Goal: Task Accomplishment & Management: Complete application form

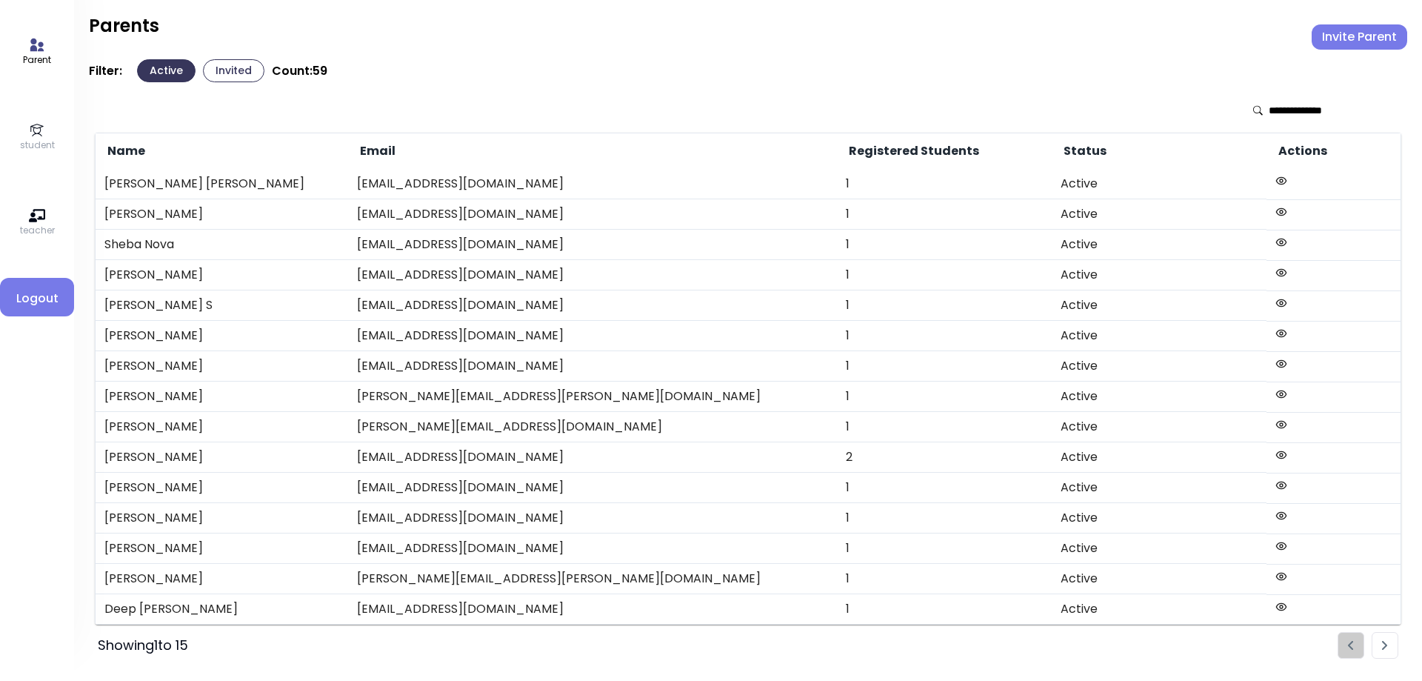
click at [39, 130] on icon at bounding box center [37, 130] width 16 height 16
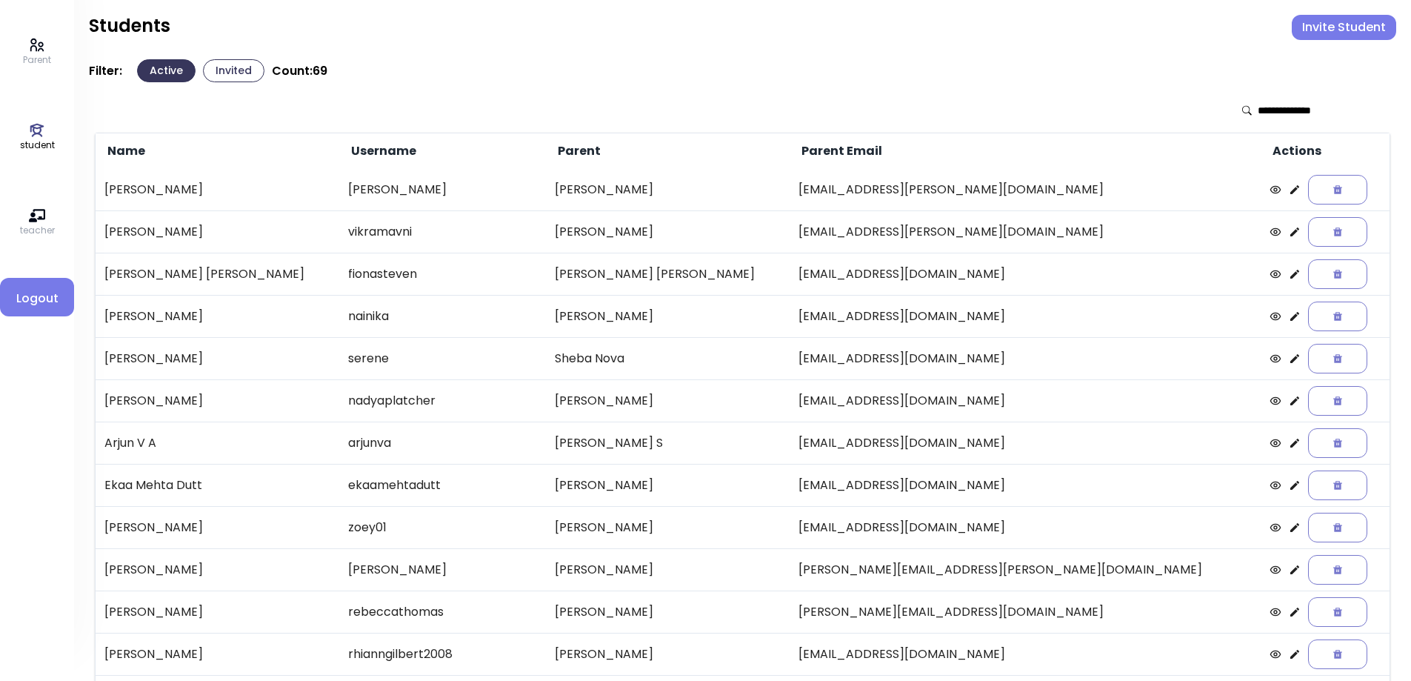
click at [244, 76] on button "Invited" at bounding box center [233, 70] width 61 height 23
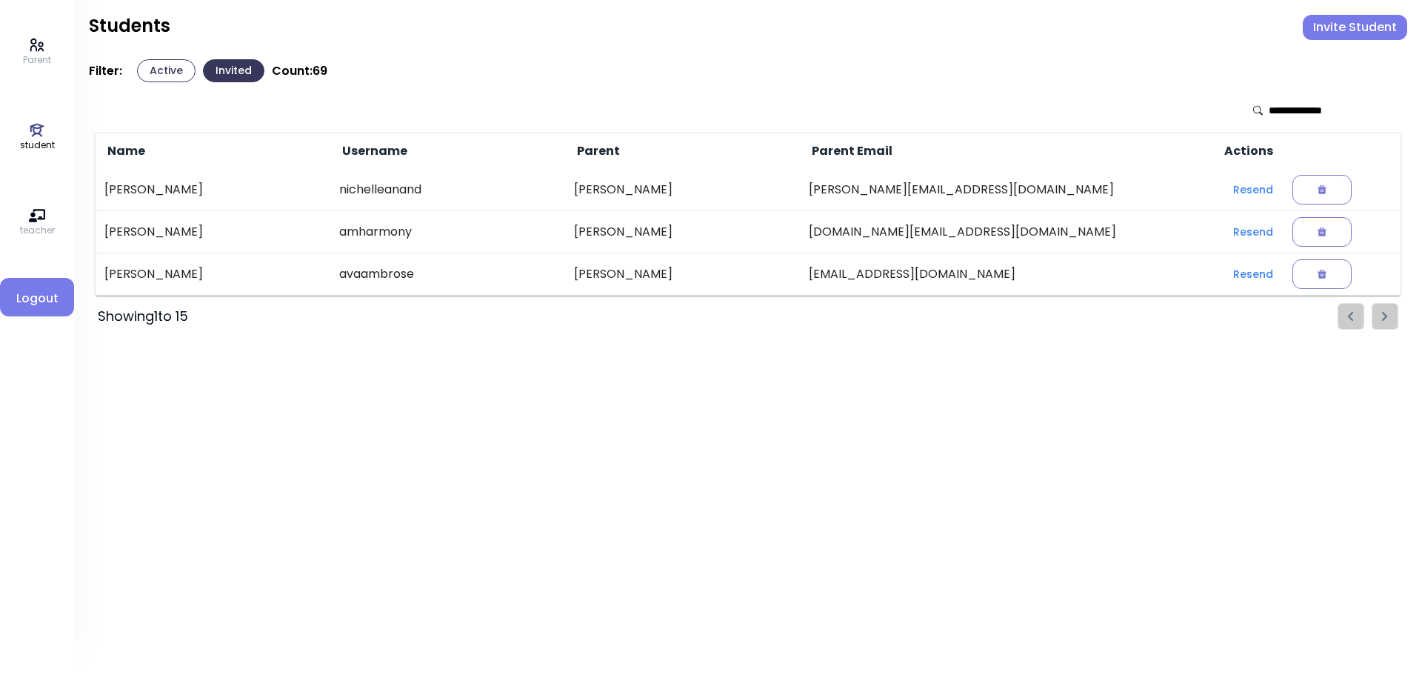
click at [150, 73] on button "Active" at bounding box center [166, 70] width 59 height 23
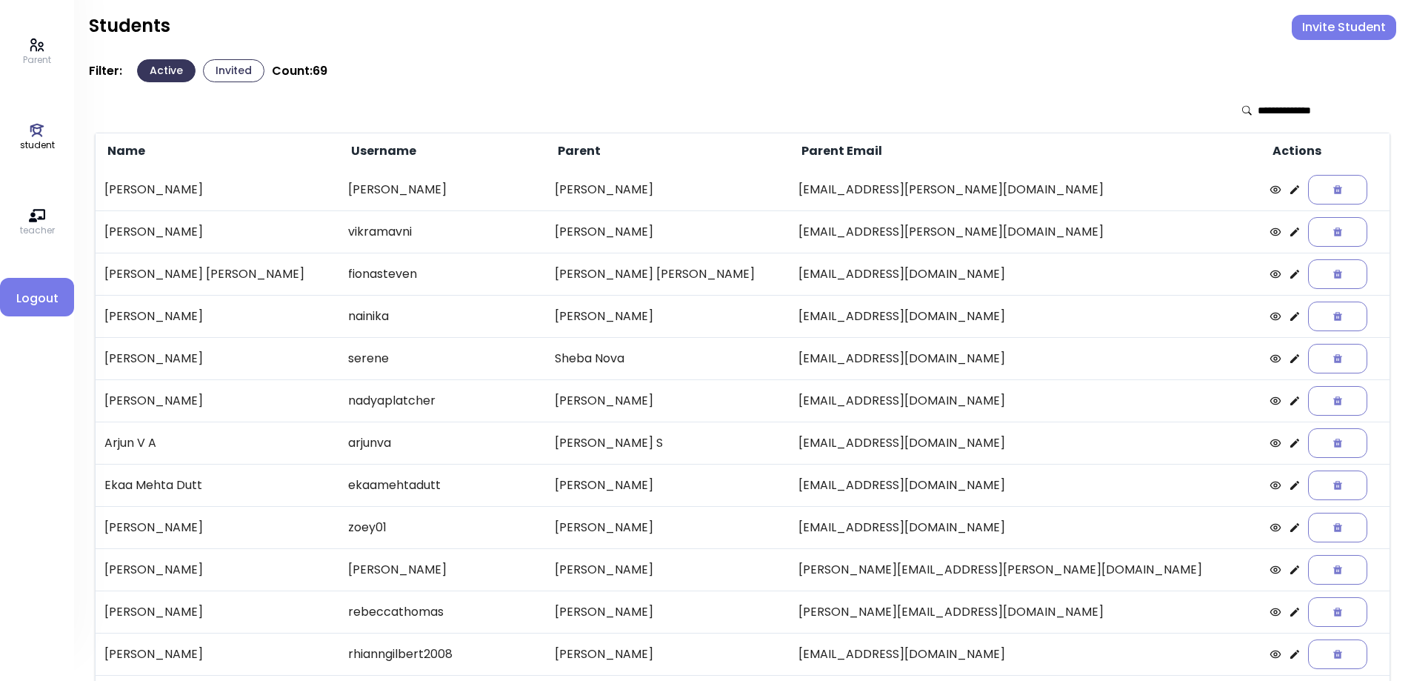
click at [1289, 193] on icon at bounding box center [1295, 190] width 12 height 12
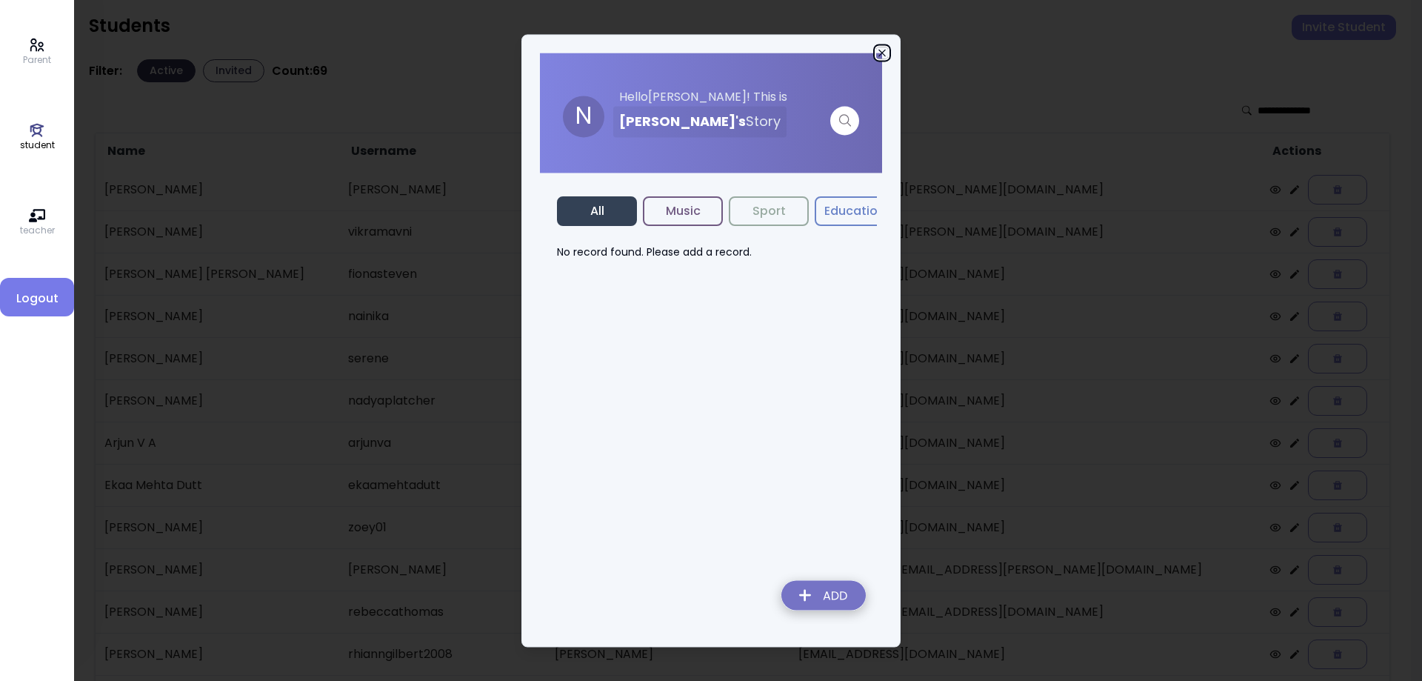
click at [876, 53] on icon "button" at bounding box center [882, 53] width 12 height 12
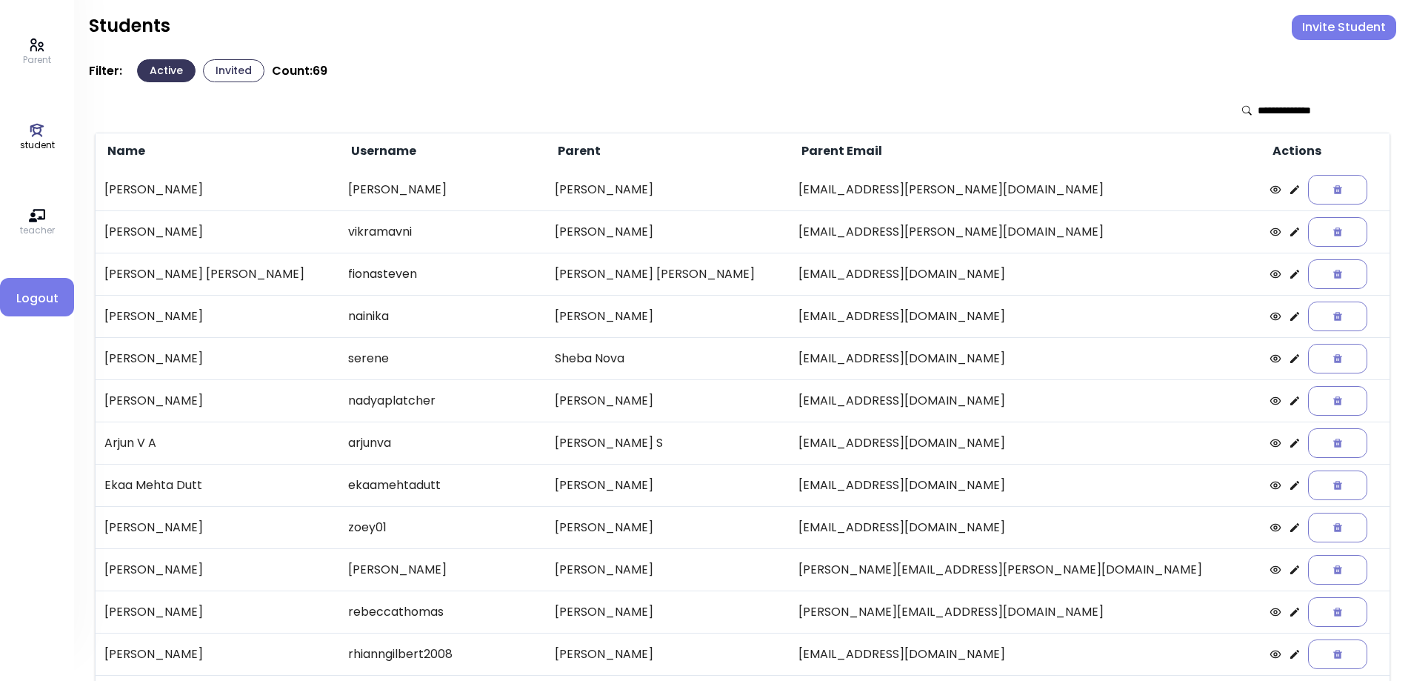
click at [1289, 229] on icon at bounding box center [1295, 232] width 12 height 12
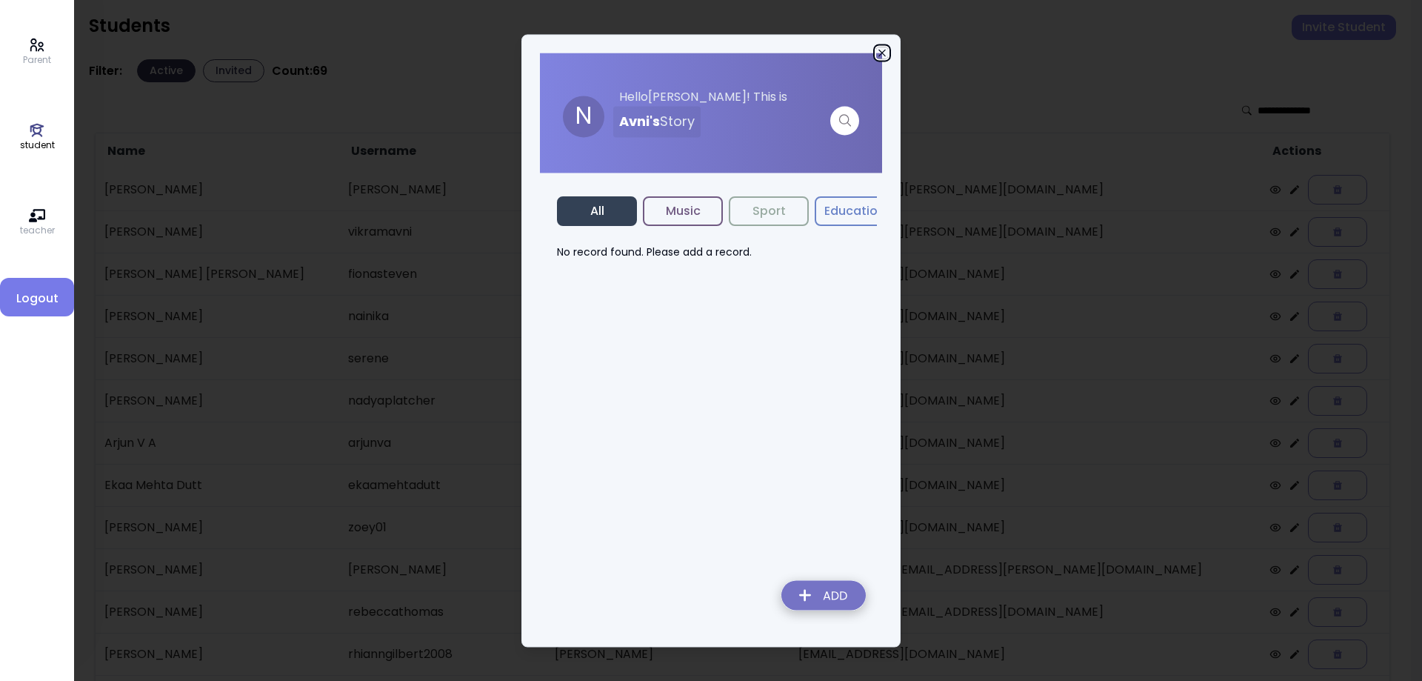
click at [881, 53] on icon "button" at bounding box center [882, 53] width 12 height 12
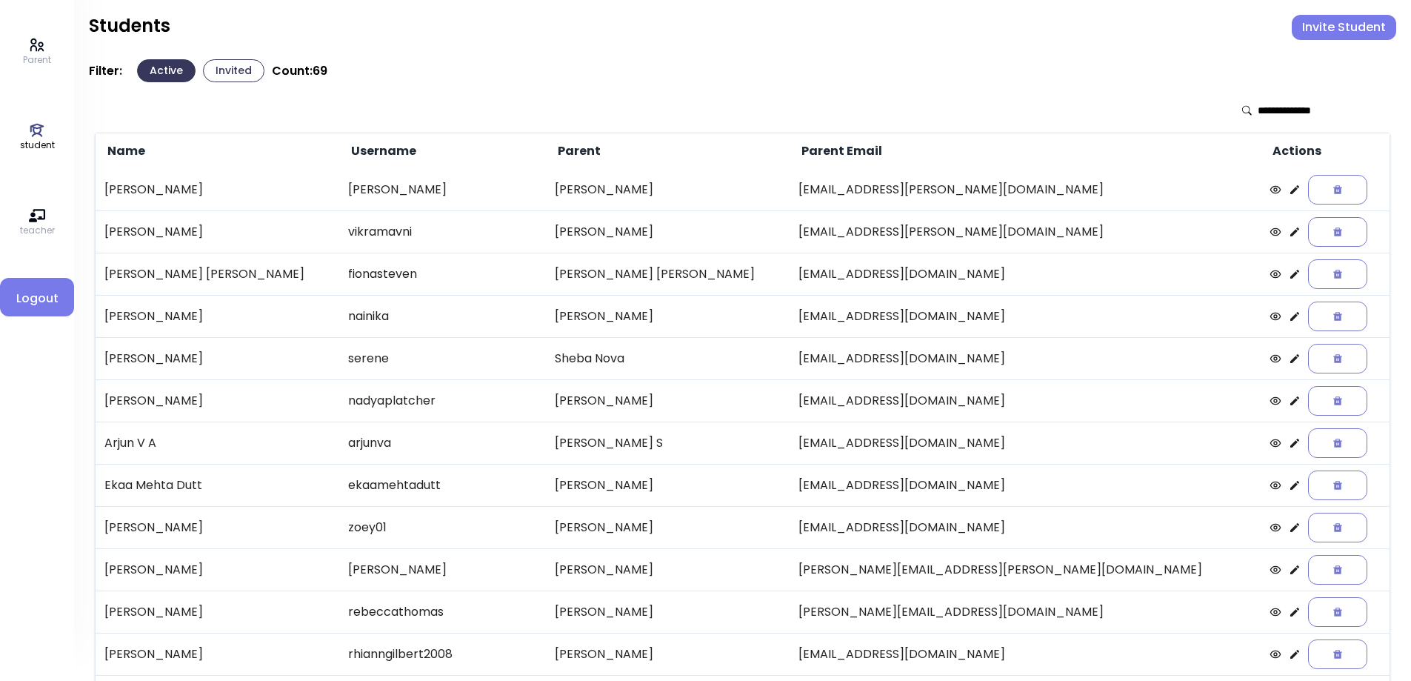
click at [1290, 278] on icon at bounding box center [1294, 274] width 9 height 9
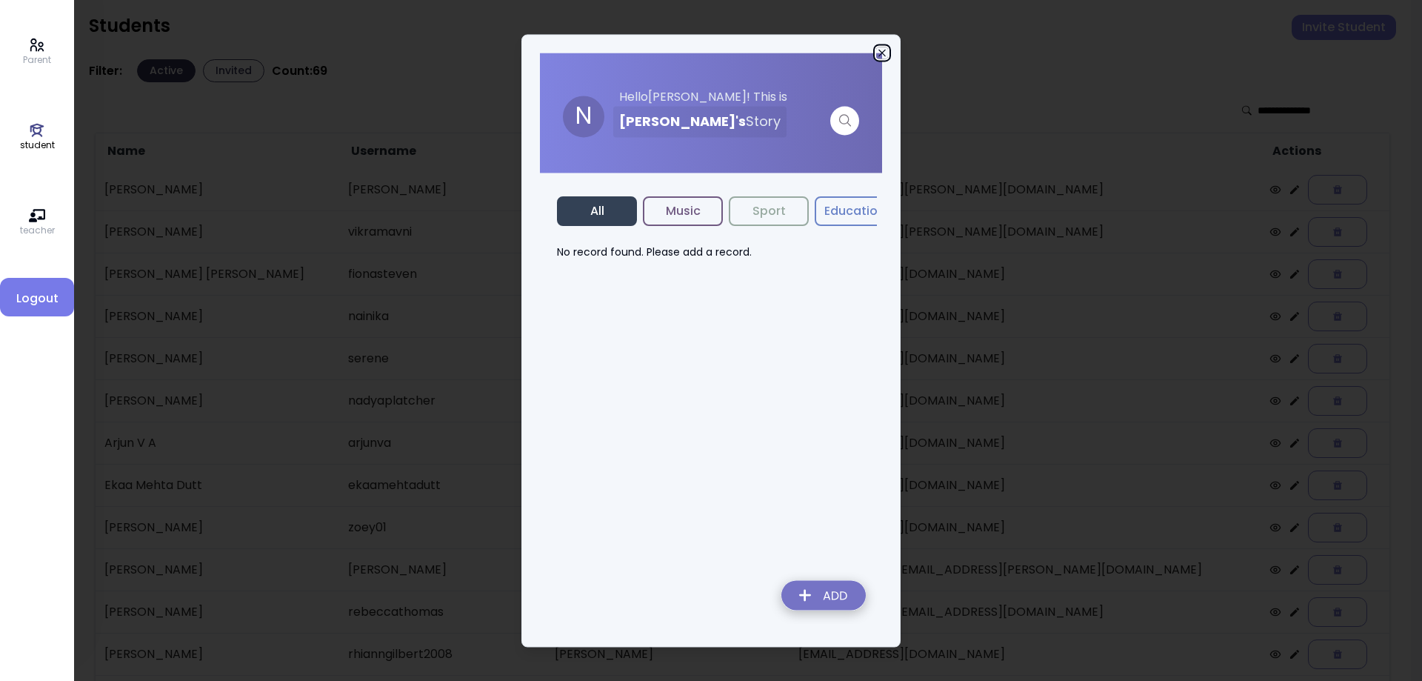
click at [881, 53] on icon "button" at bounding box center [882, 53] width 12 height 12
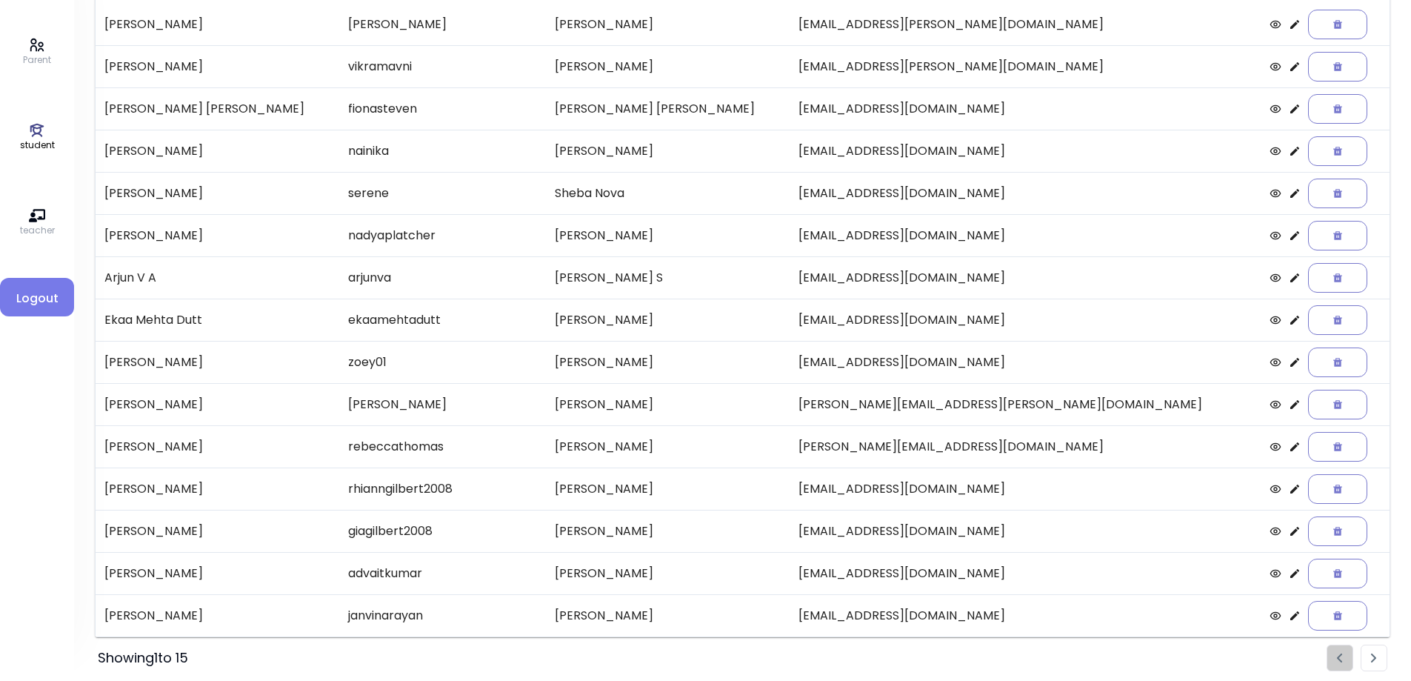
scroll to position [170, 0]
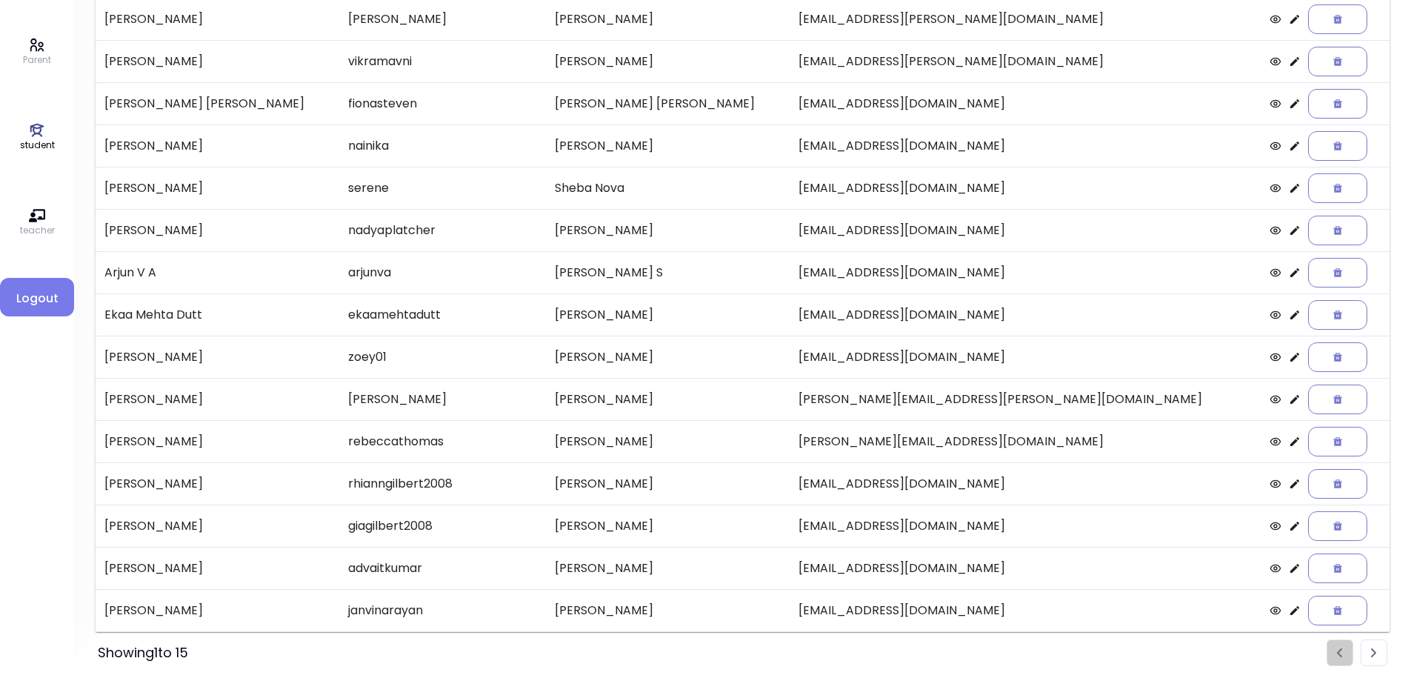
click at [1373, 657] on img "Pagination" at bounding box center [1374, 653] width 6 height 10
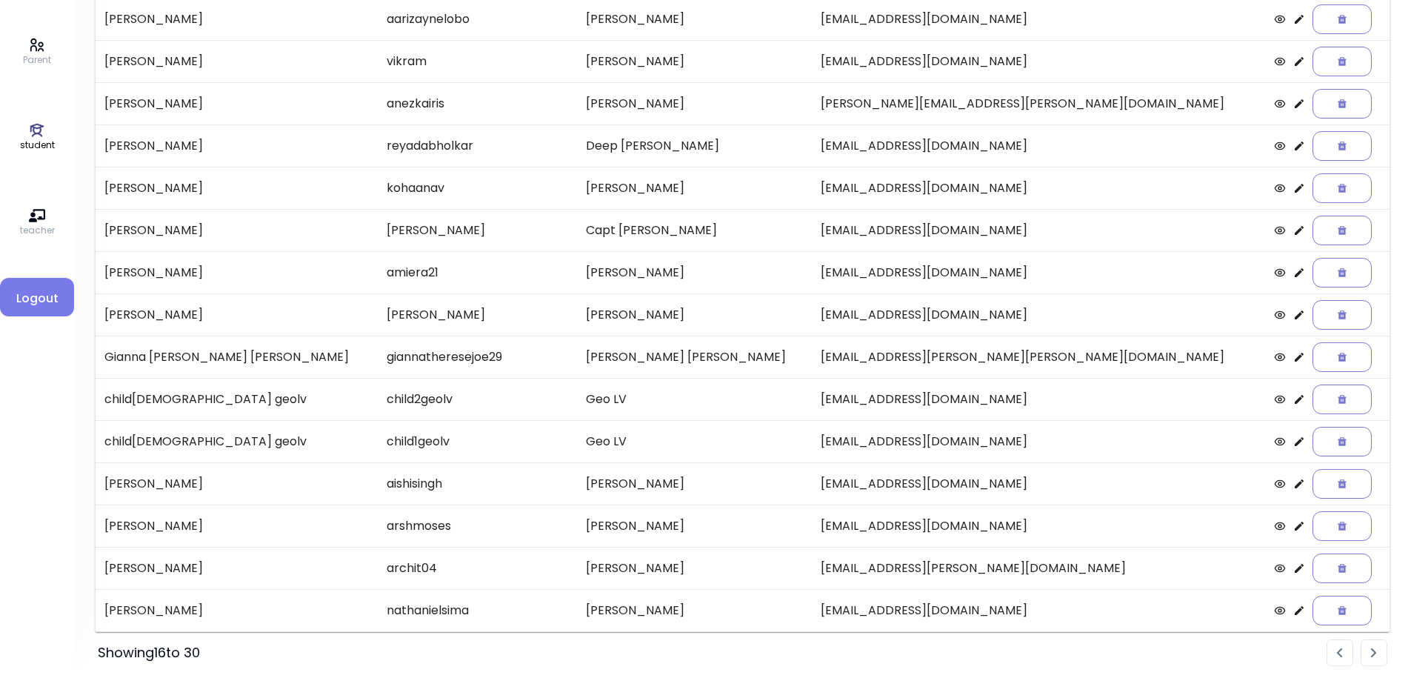
scroll to position [0, 0]
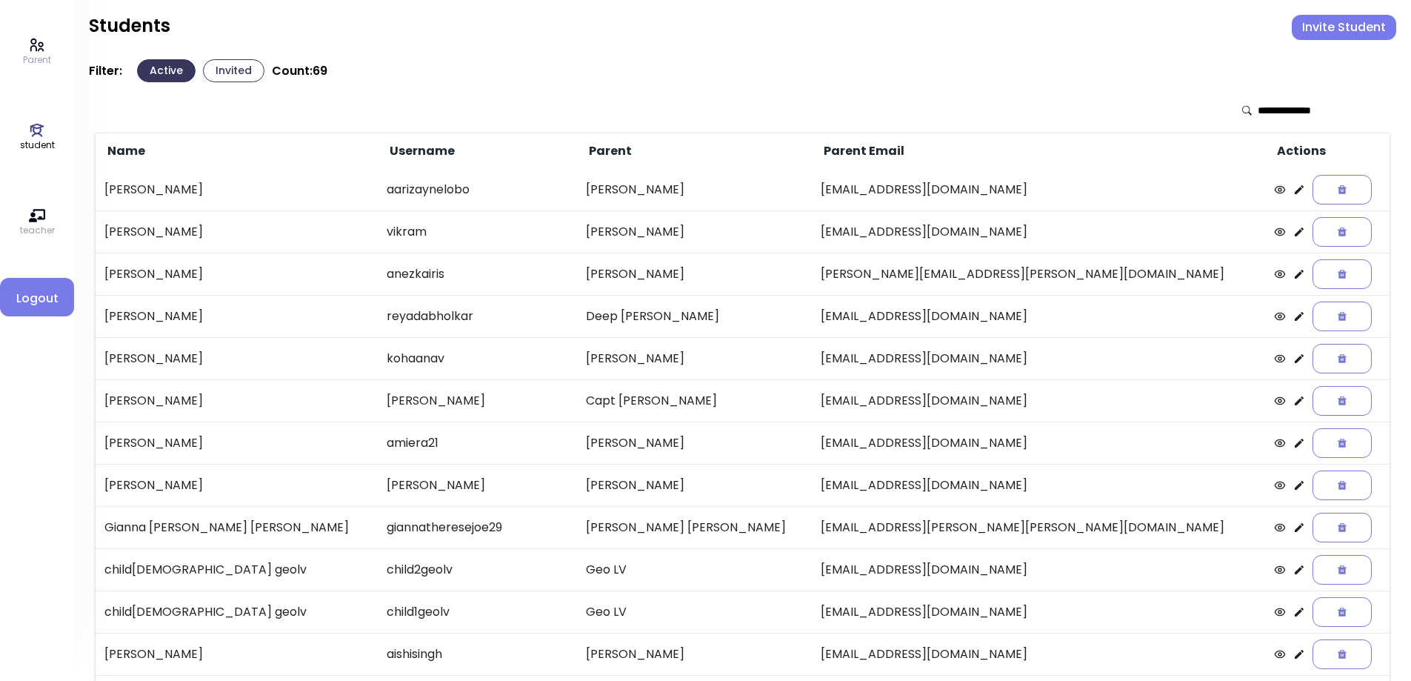
click at [1293, 488] on icon at bounding box center [1299, 485] width 12 height 12
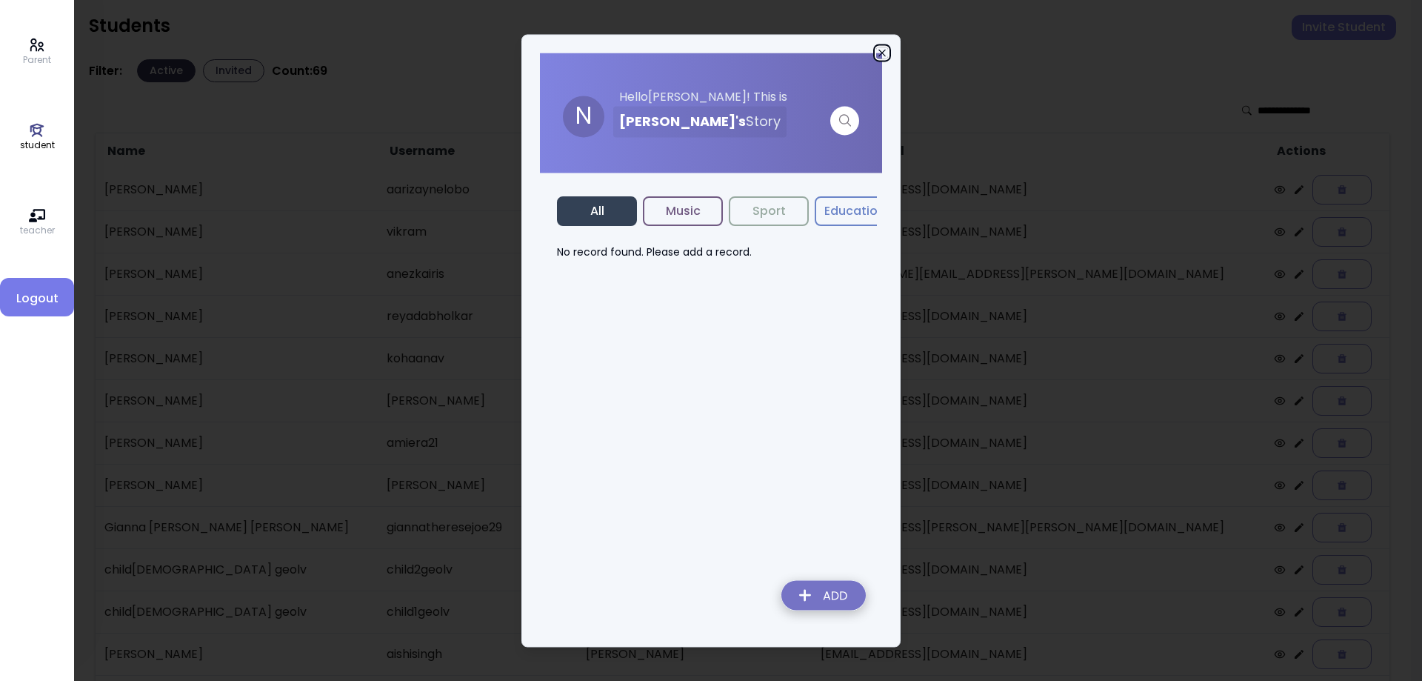
click at [882, 51] on icon "button" at bounding box center [882, 53] width 12 height 12
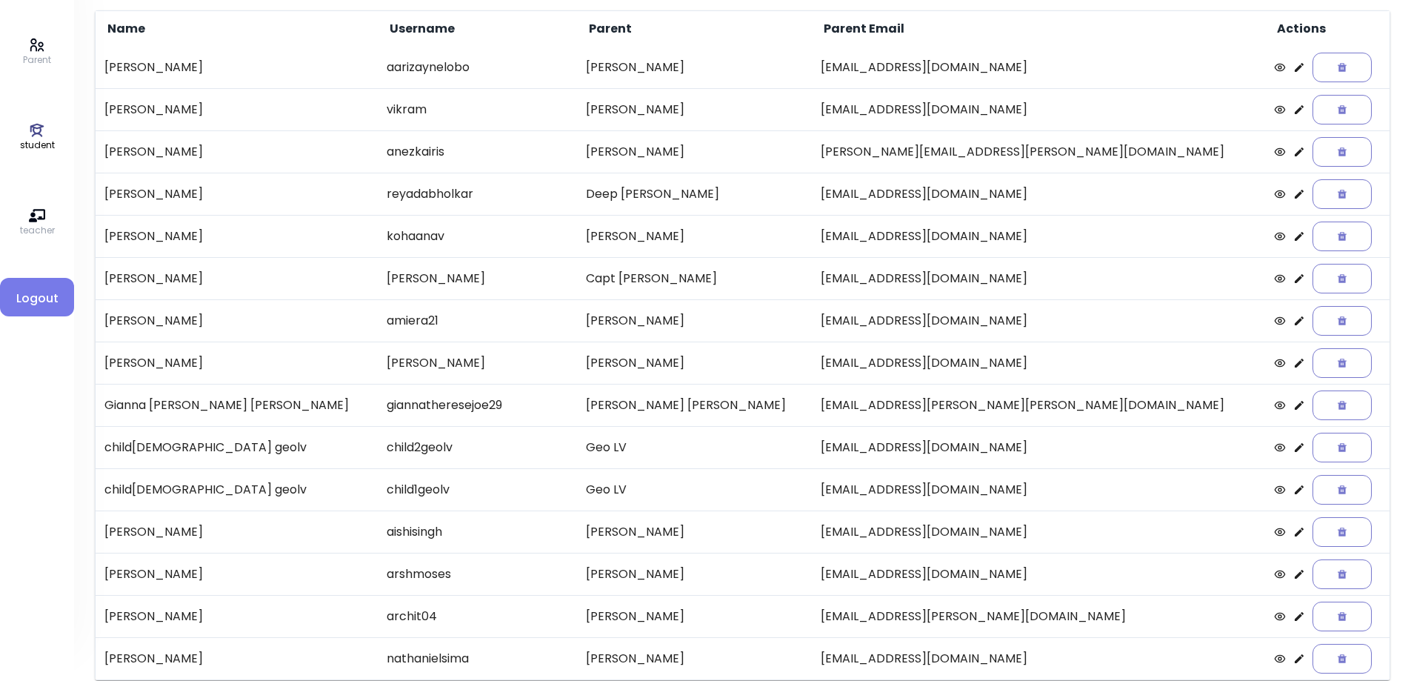
scroll to position [148, 0]
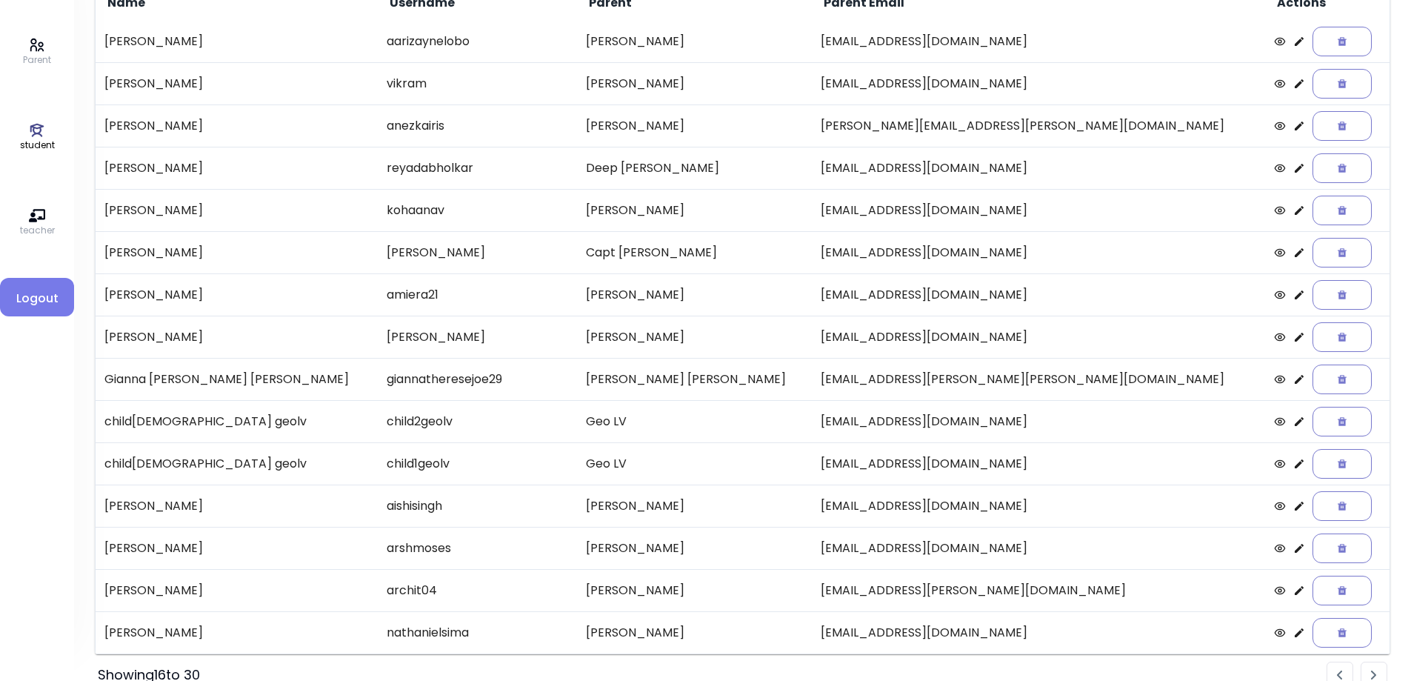
click at [1295, 592] on icon at bounding box center [1299, 590] width 9 height 9
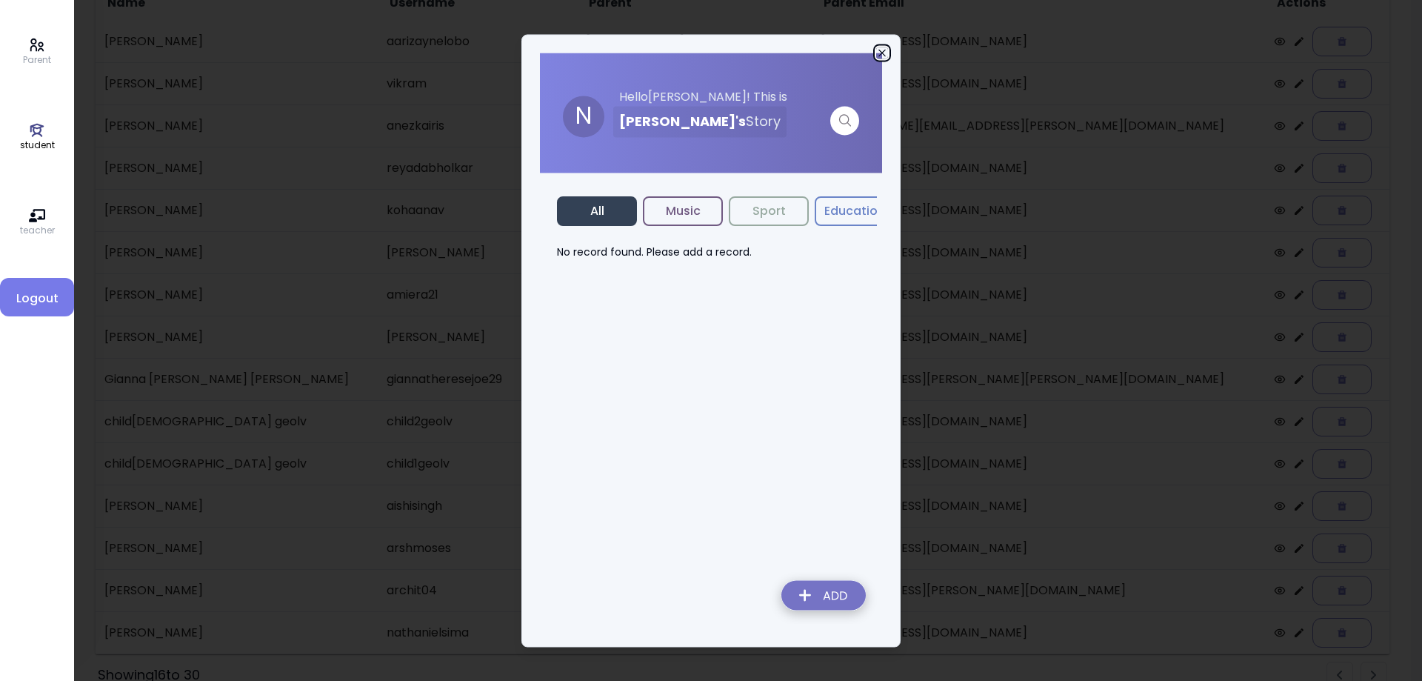
click at [879, 50] on icon "button" at bounding box center [882, 53] width 12 height 12
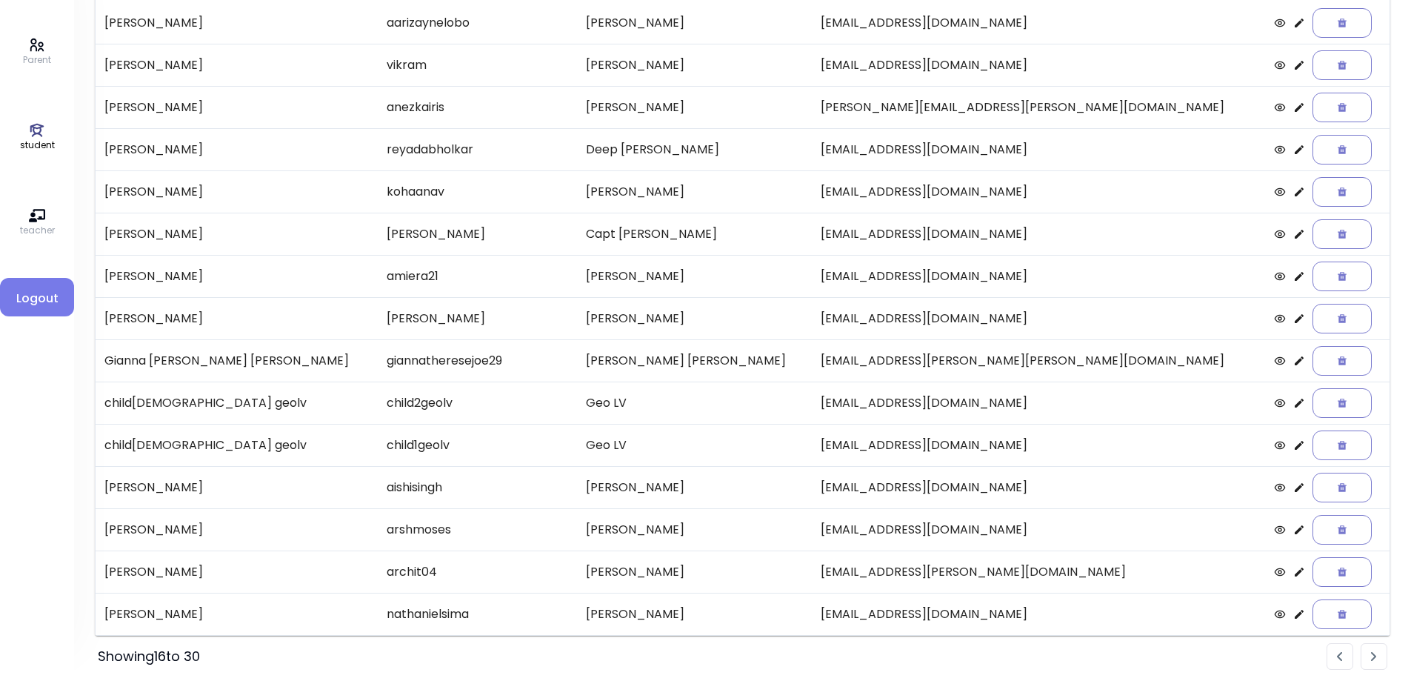
scroll to position [170, 0]
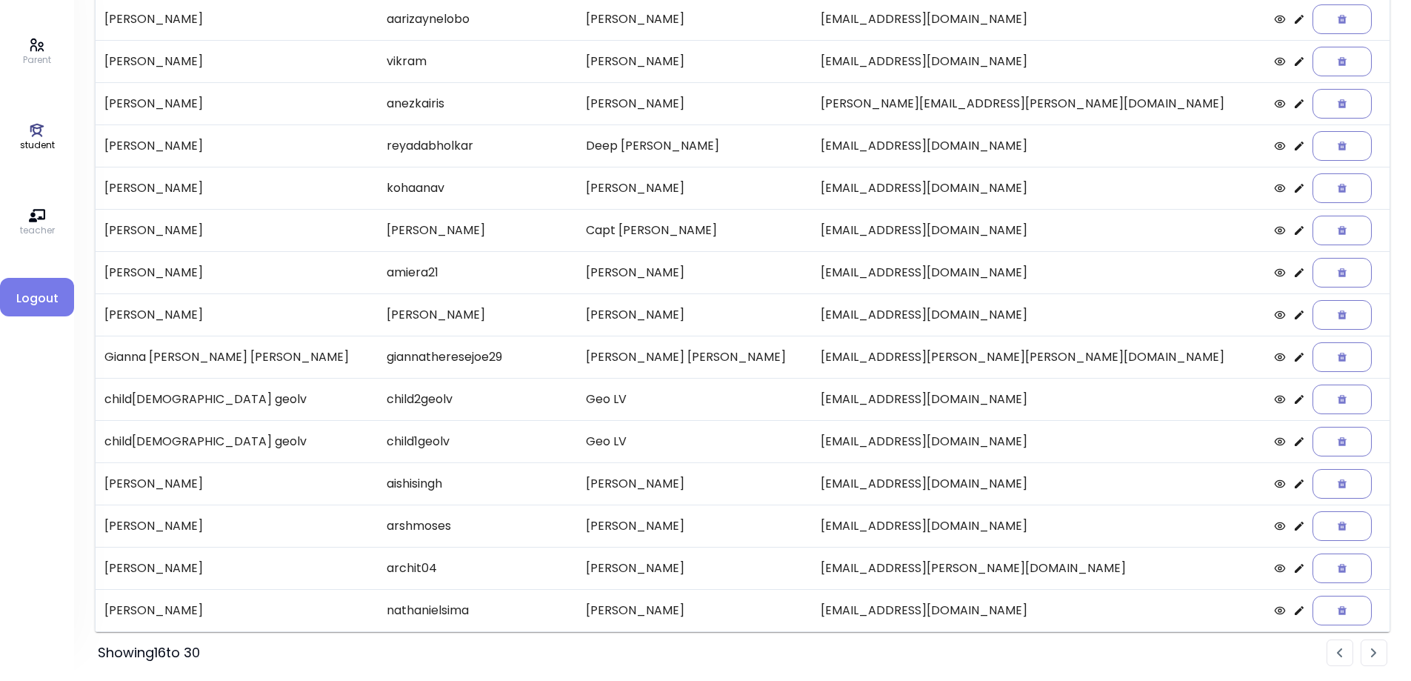
click at [1367, 654] on li "Pagination" at bounding box center [1374, 652] width 27 height 27
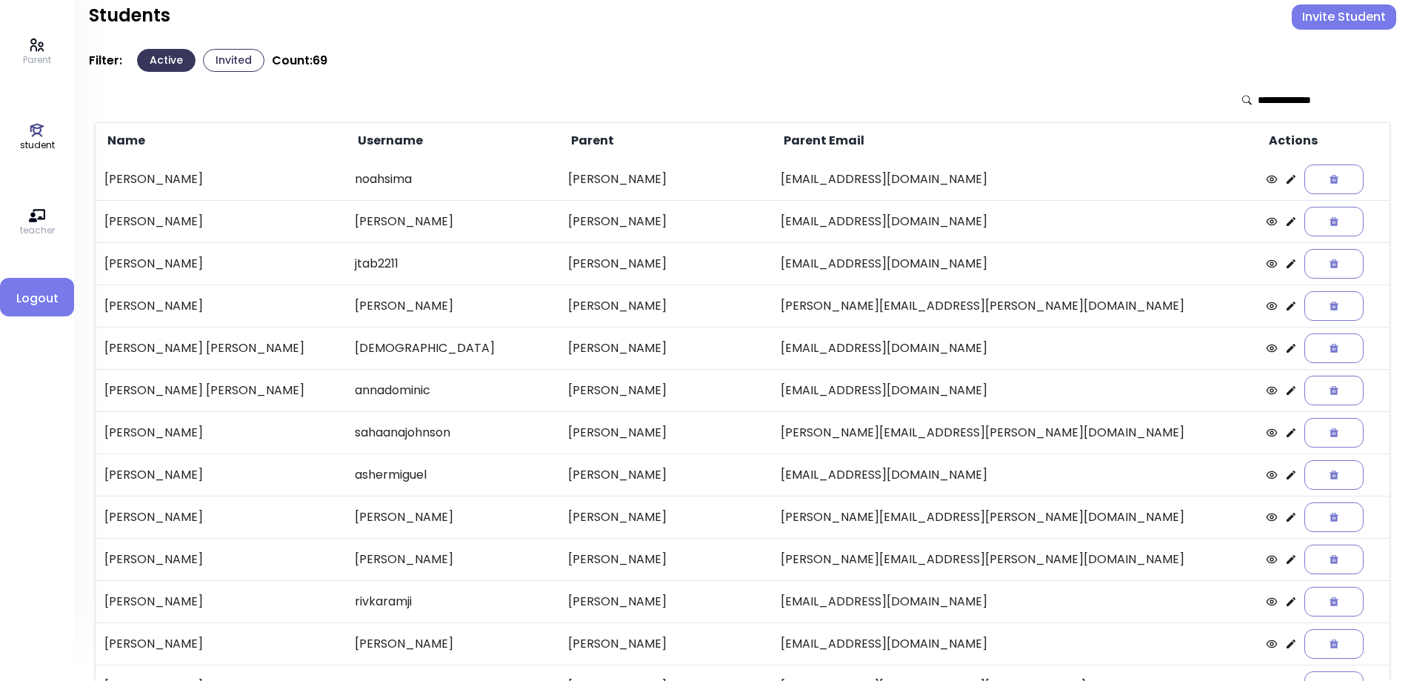
scroll to position [0, 0]
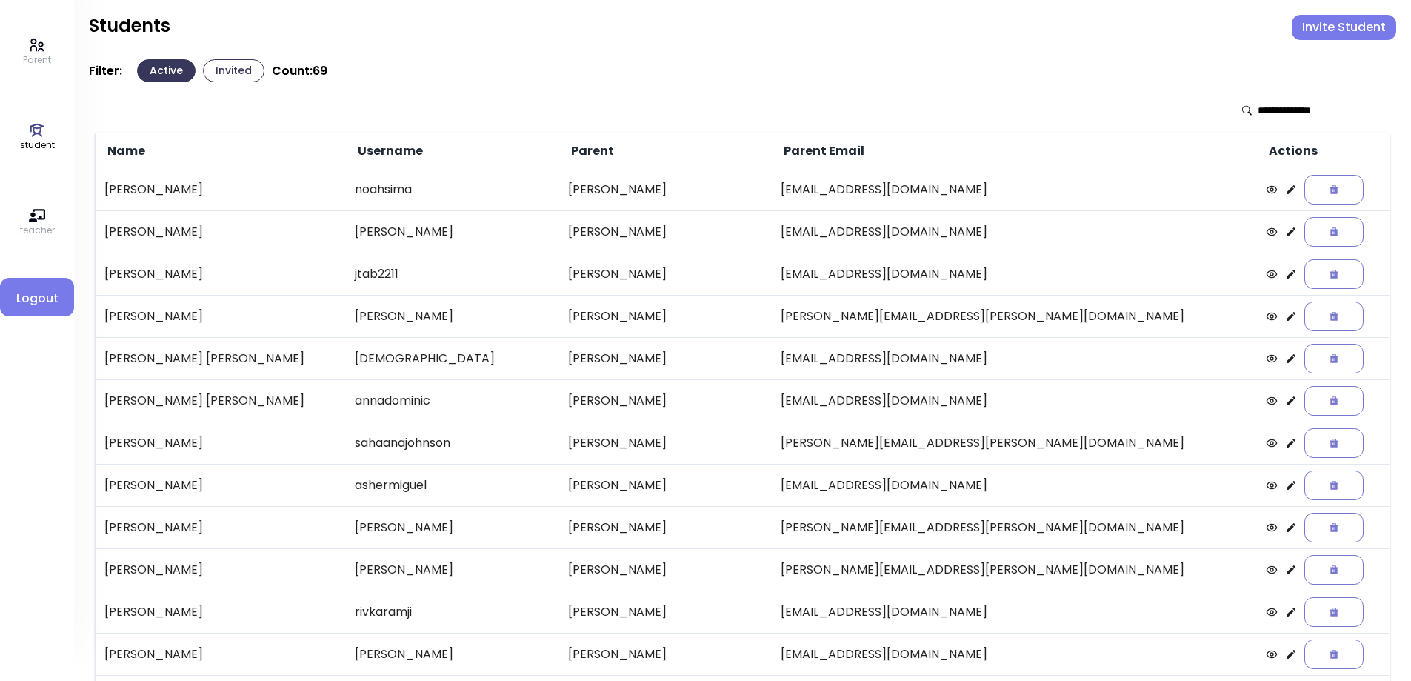
click at [1285, 272] on icon at bounding box center [1291, 274] width 12 height 12
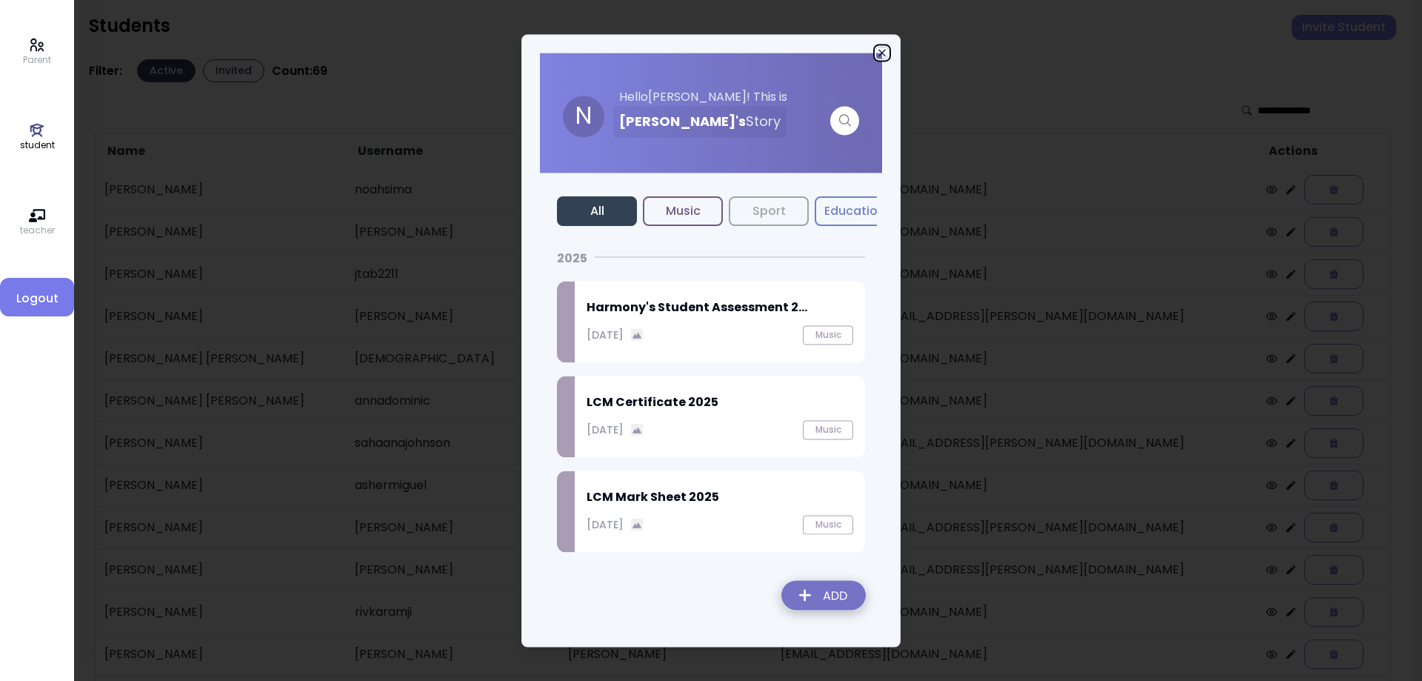
click at [883, 47] on icon "button" at bounding box center [882, 53] width 12 height 12
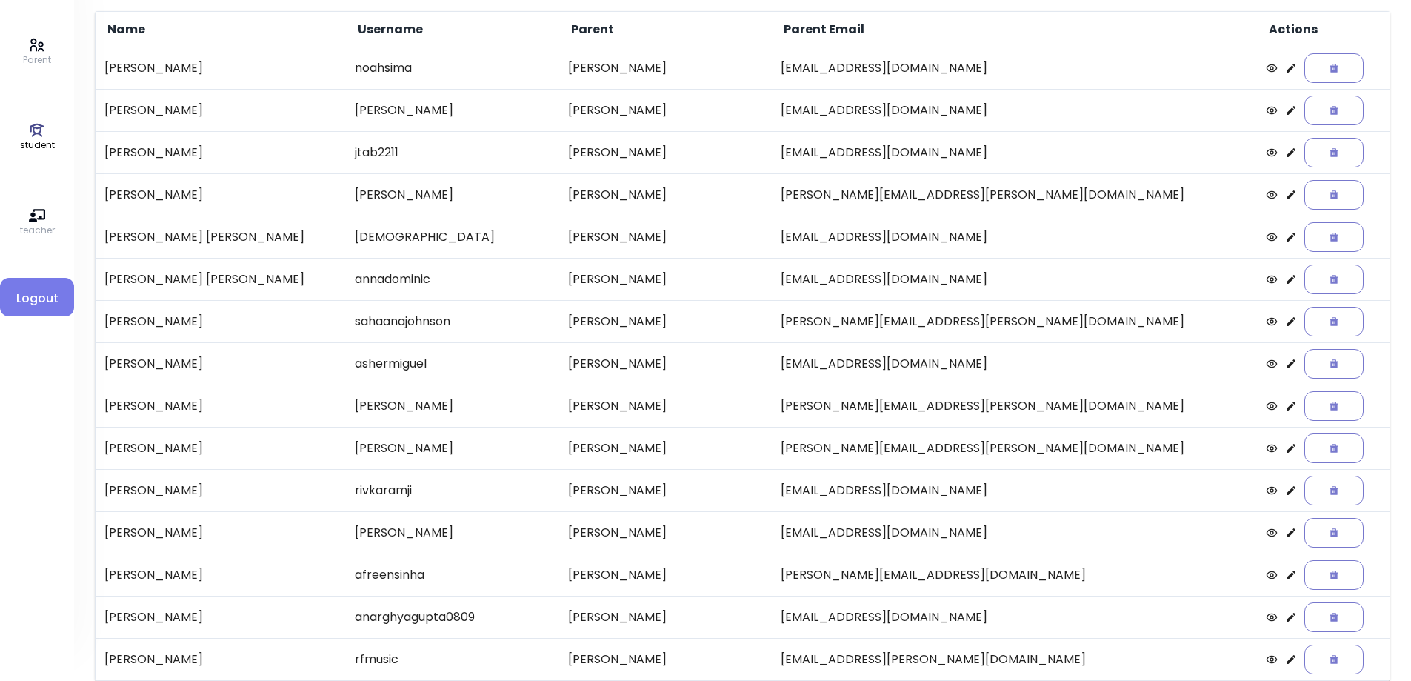
scroll to position [148, 0]
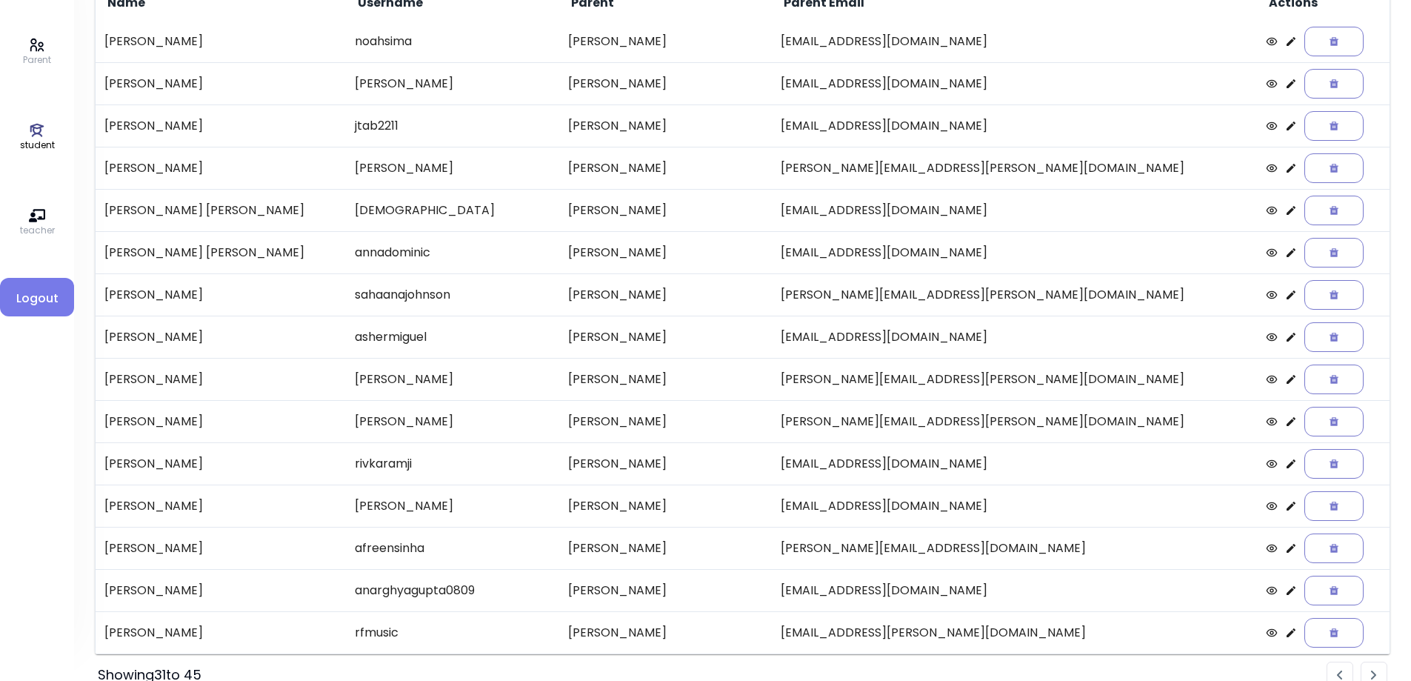
click at [1287, 551] on icon at bounding box center [1291, 548] width 9 height 9
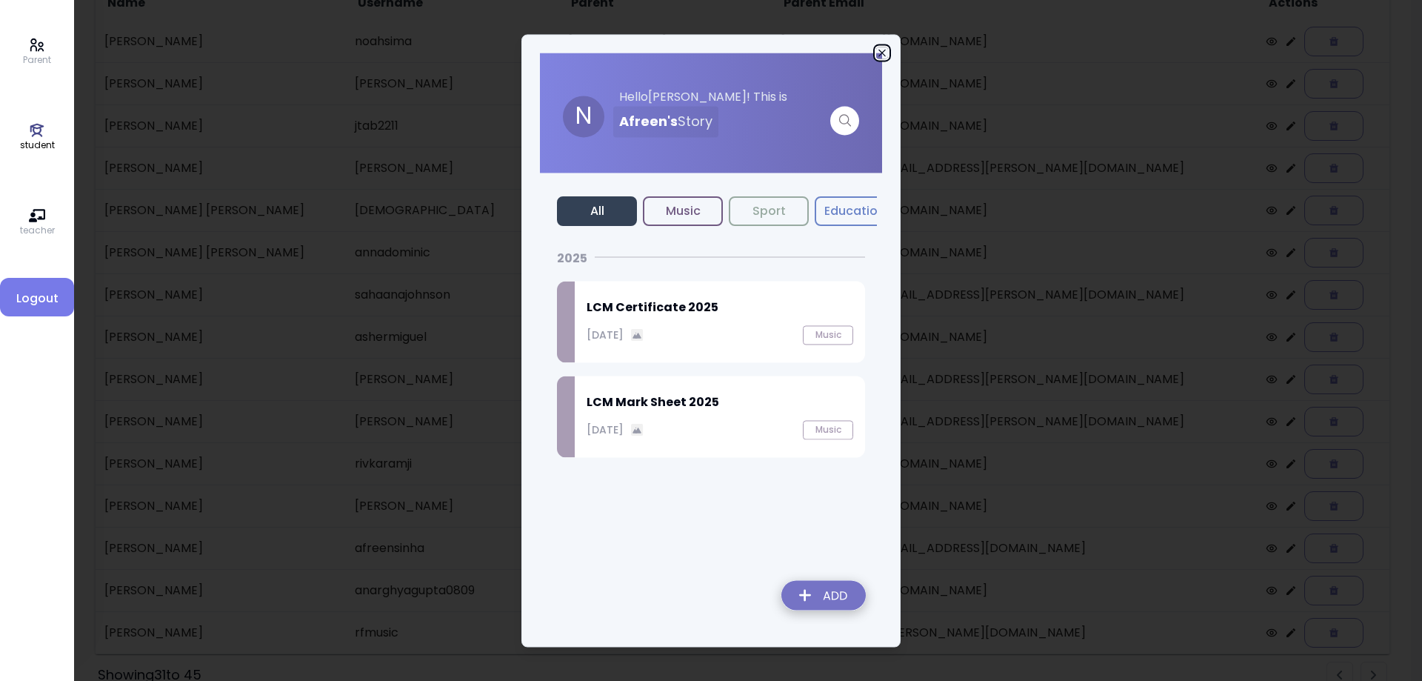
click at [884, 47] on icon "button" at bounding box center [882, 53] width 12 height 12
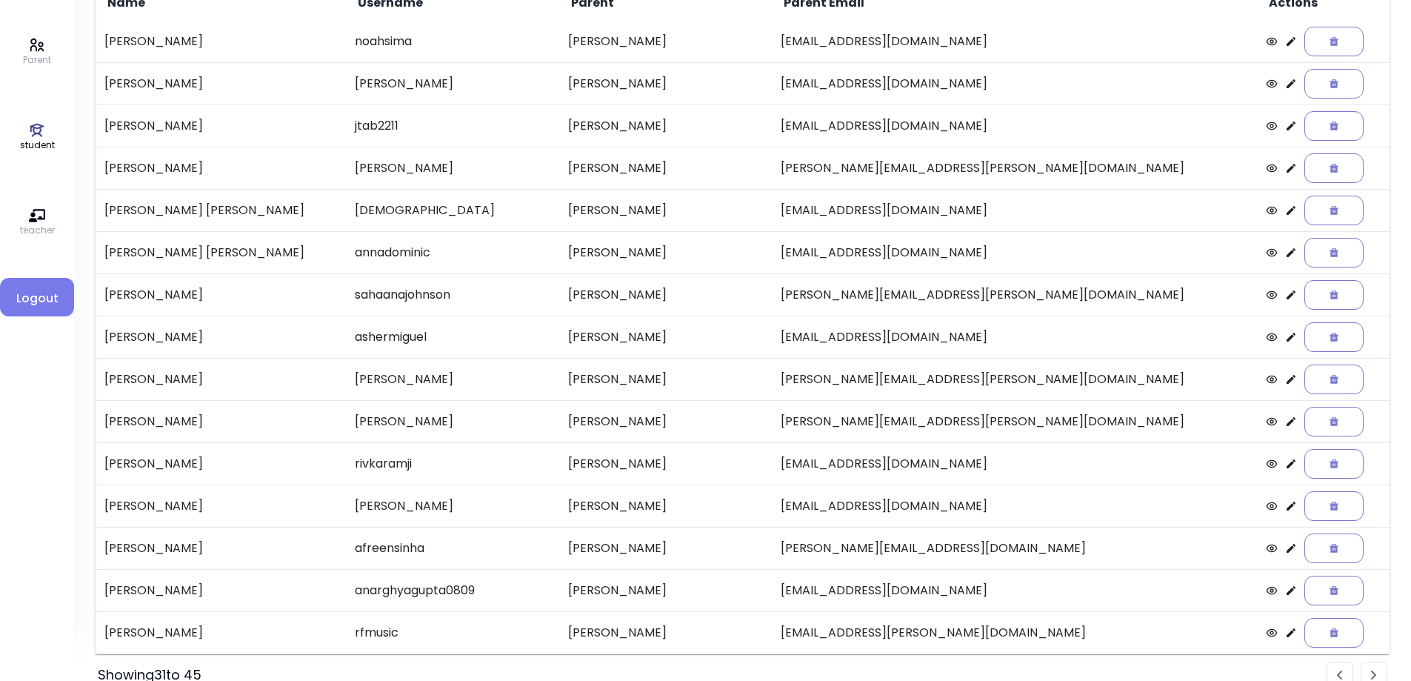
scroll to position [170, 0]
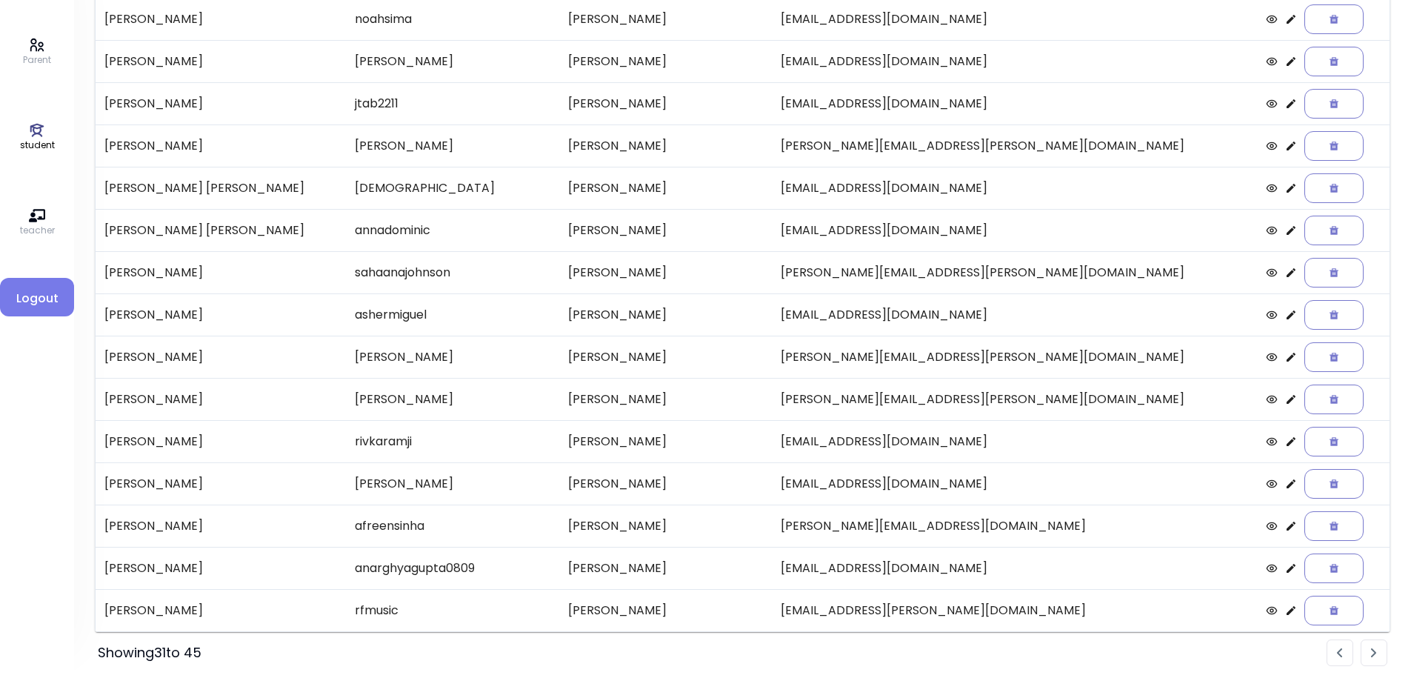
click at [1378, 653] on li "Pagination" at bounding box center [1374, 652] width 27 height 27
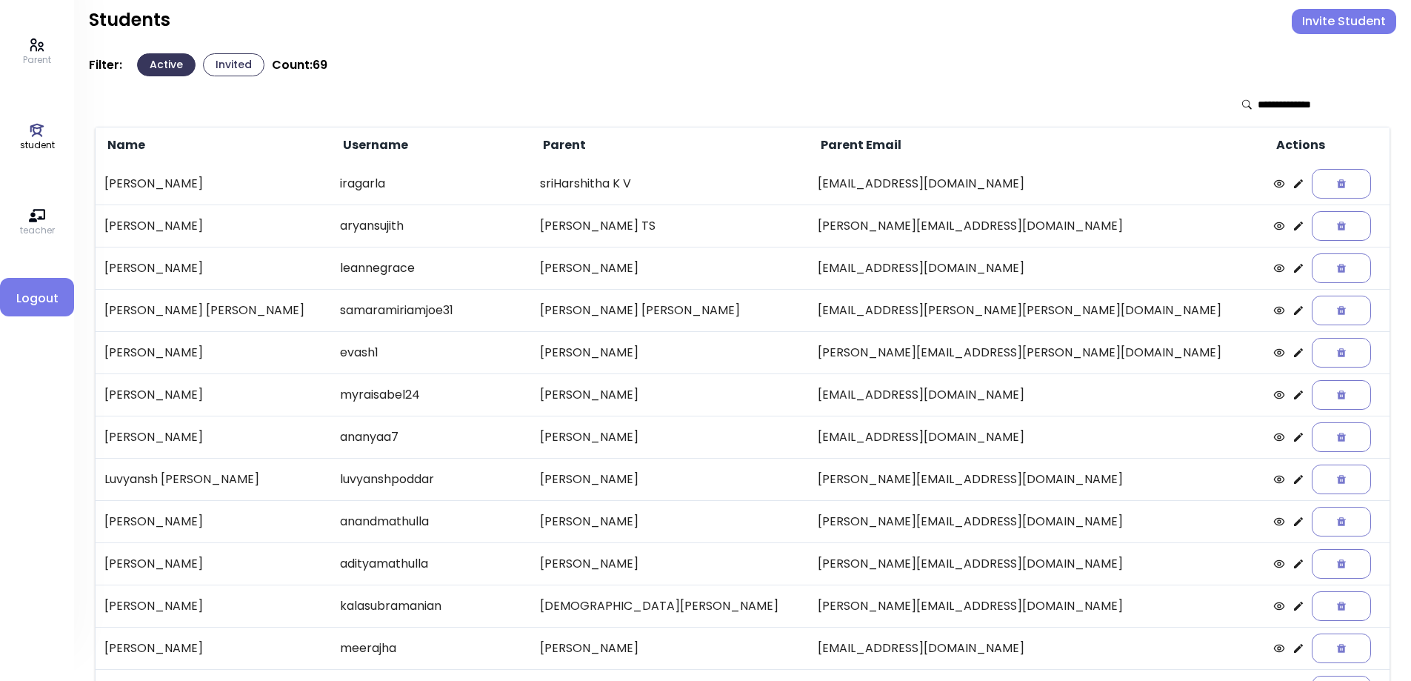
scroll to position [0, 0]
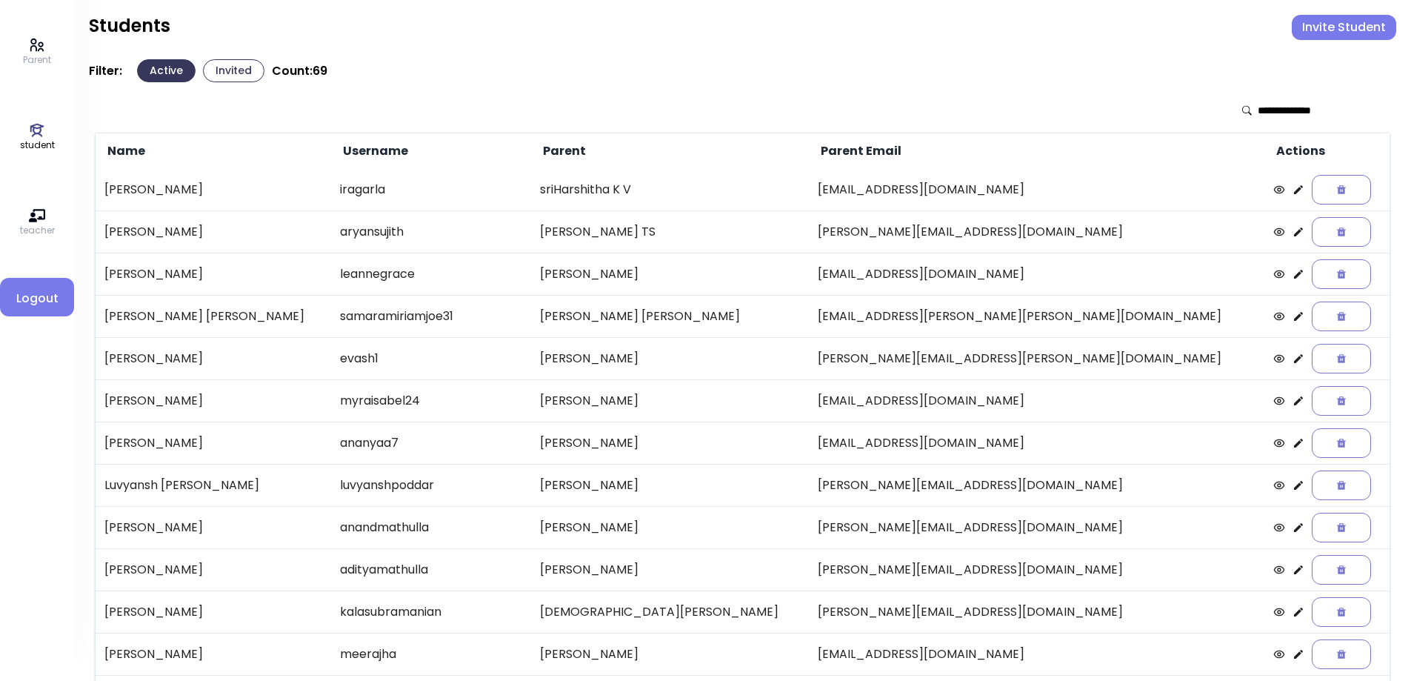
click at [1294, 442] on icon at bounding box center [1298, 443] width 9 height 9
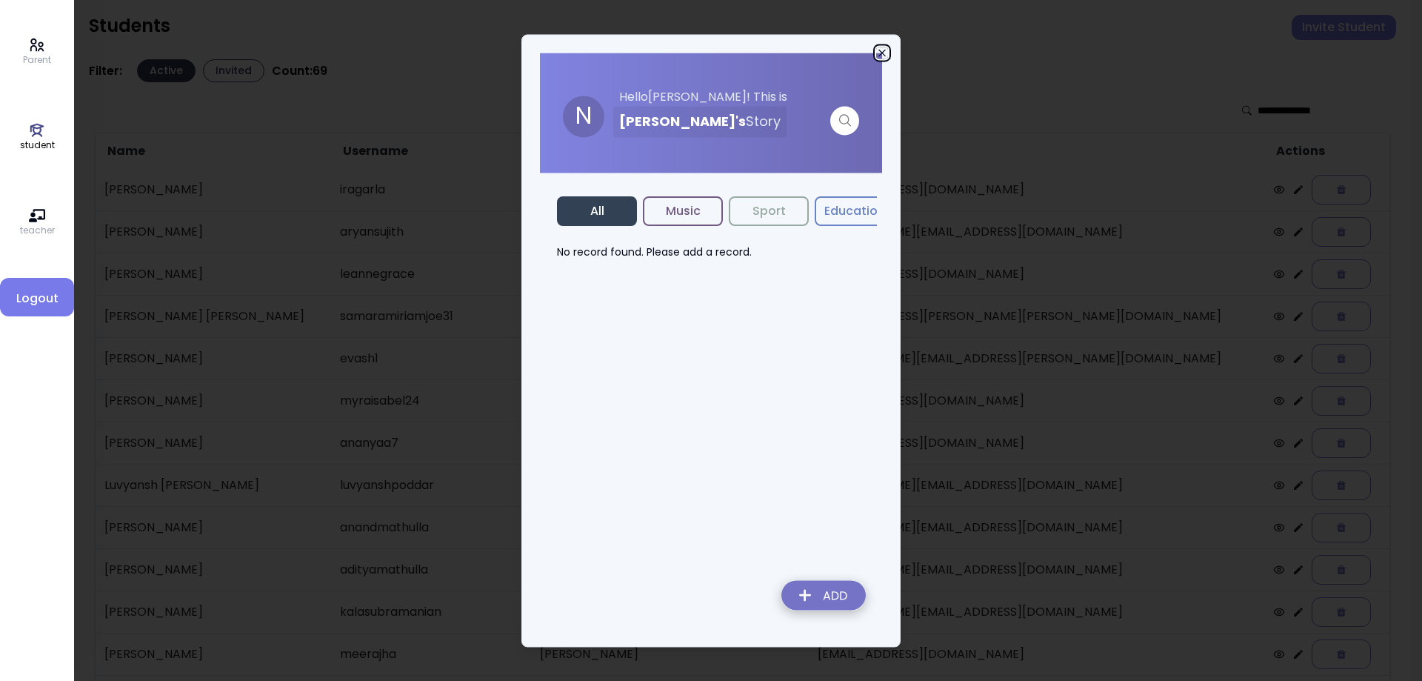
click at [886, 53] on icon "button" at bounding box center [882, 53] width 12 height 12
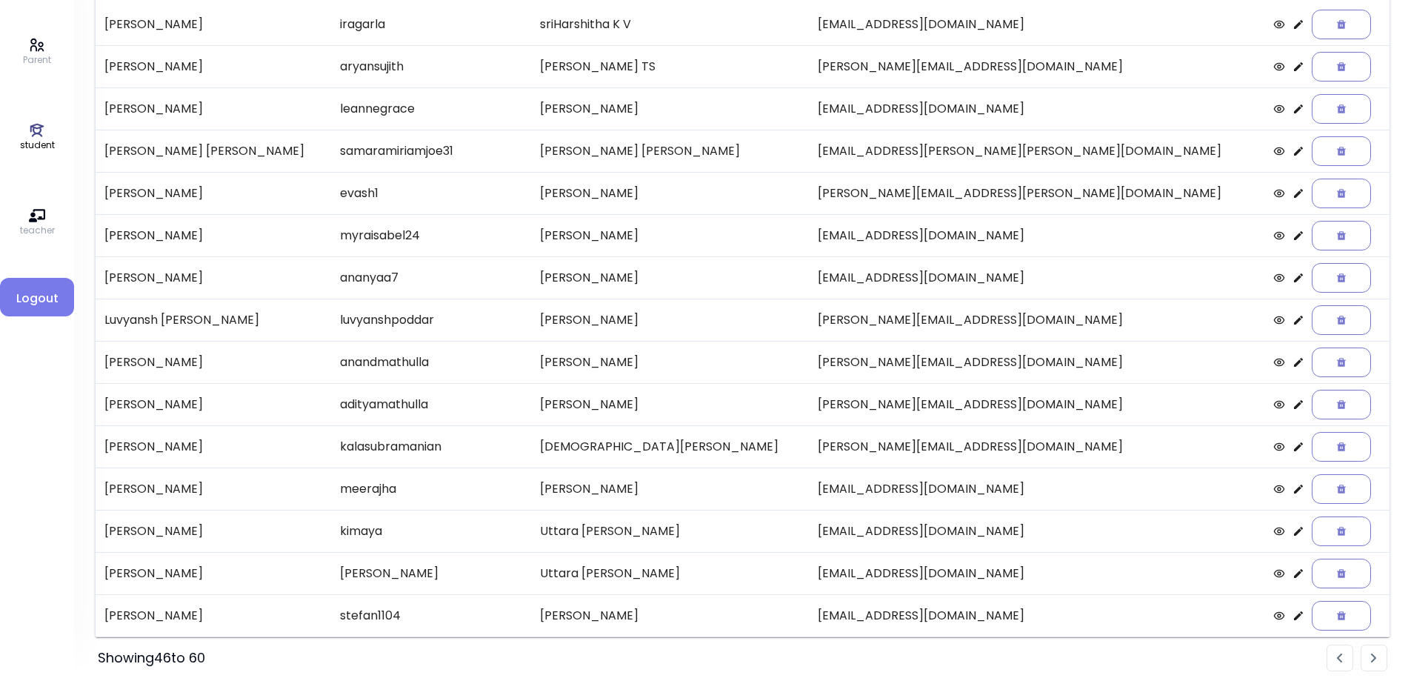
scroll to position [170, 0]
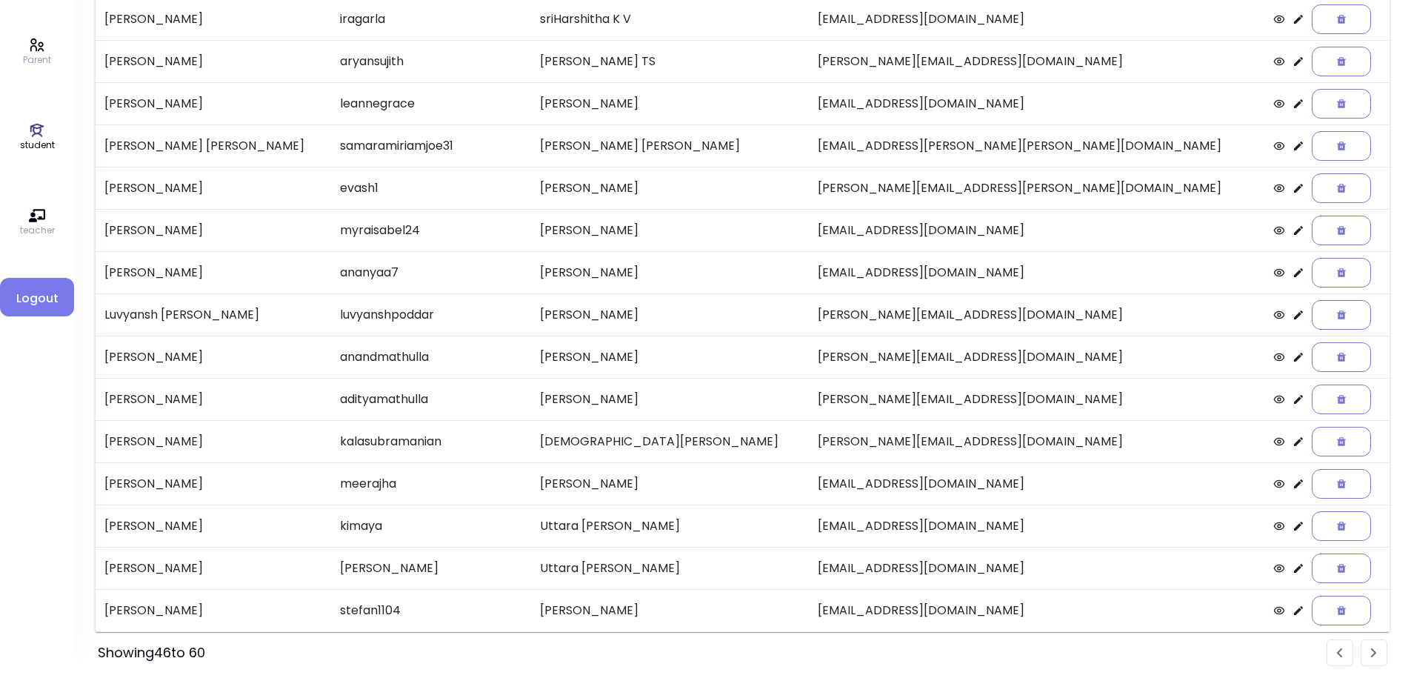
click at [1373, 659] on li "Pagination" at bounding box center [1374, 652] width 27 height 27
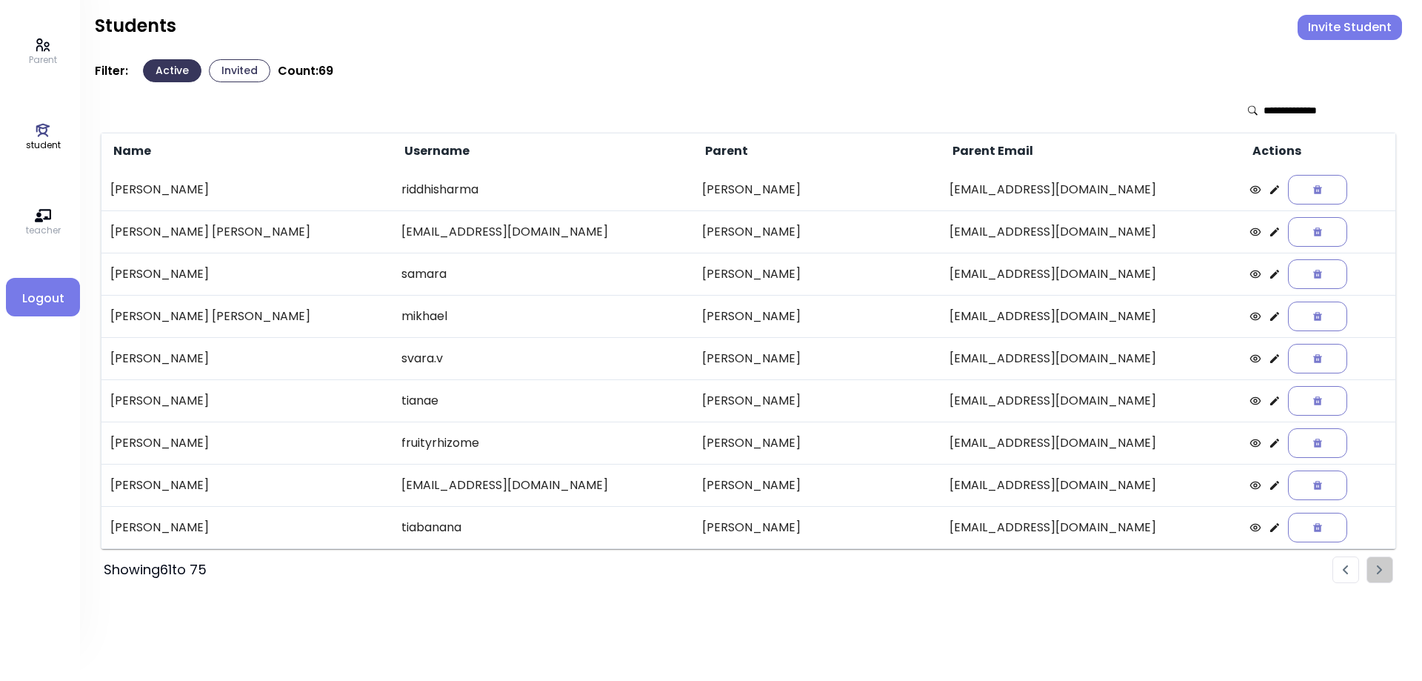
scroll to position [0, 0]
click at [1279, 114] on input "text" at bounding box center [1321, 110] width 105 height 15
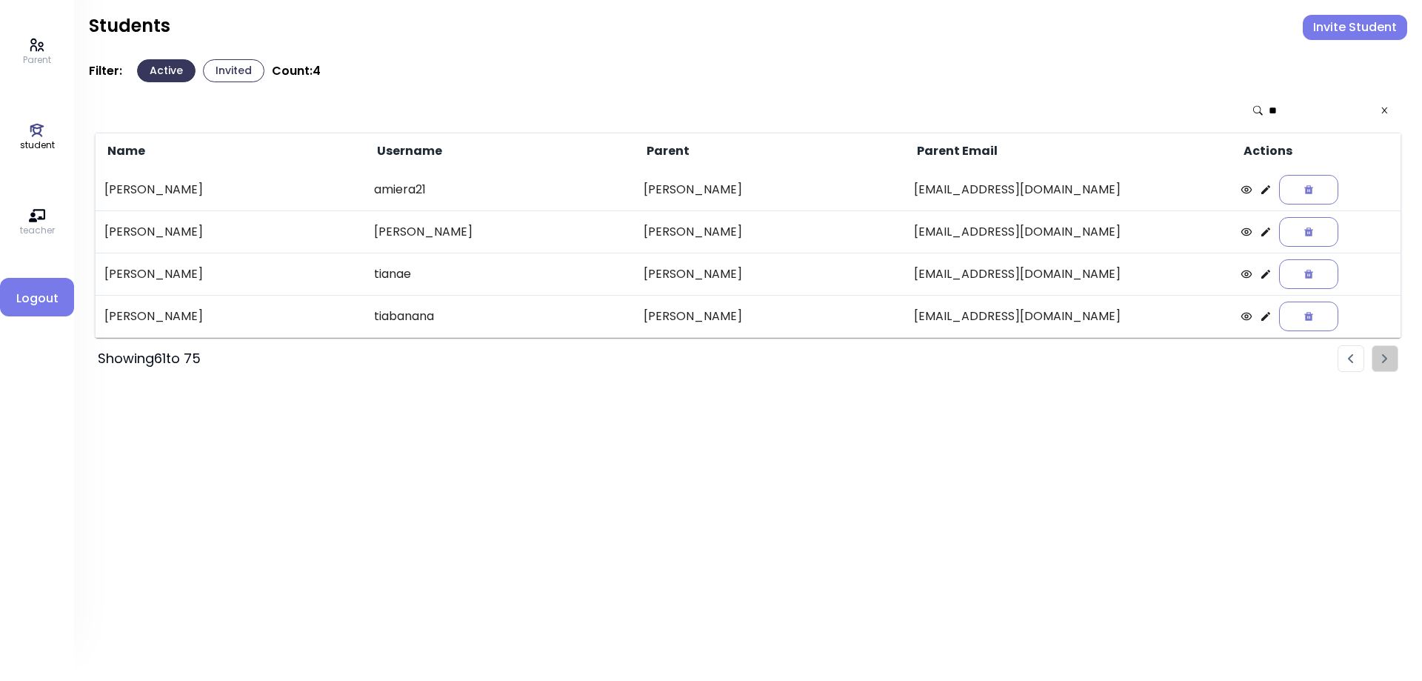
type input "*"
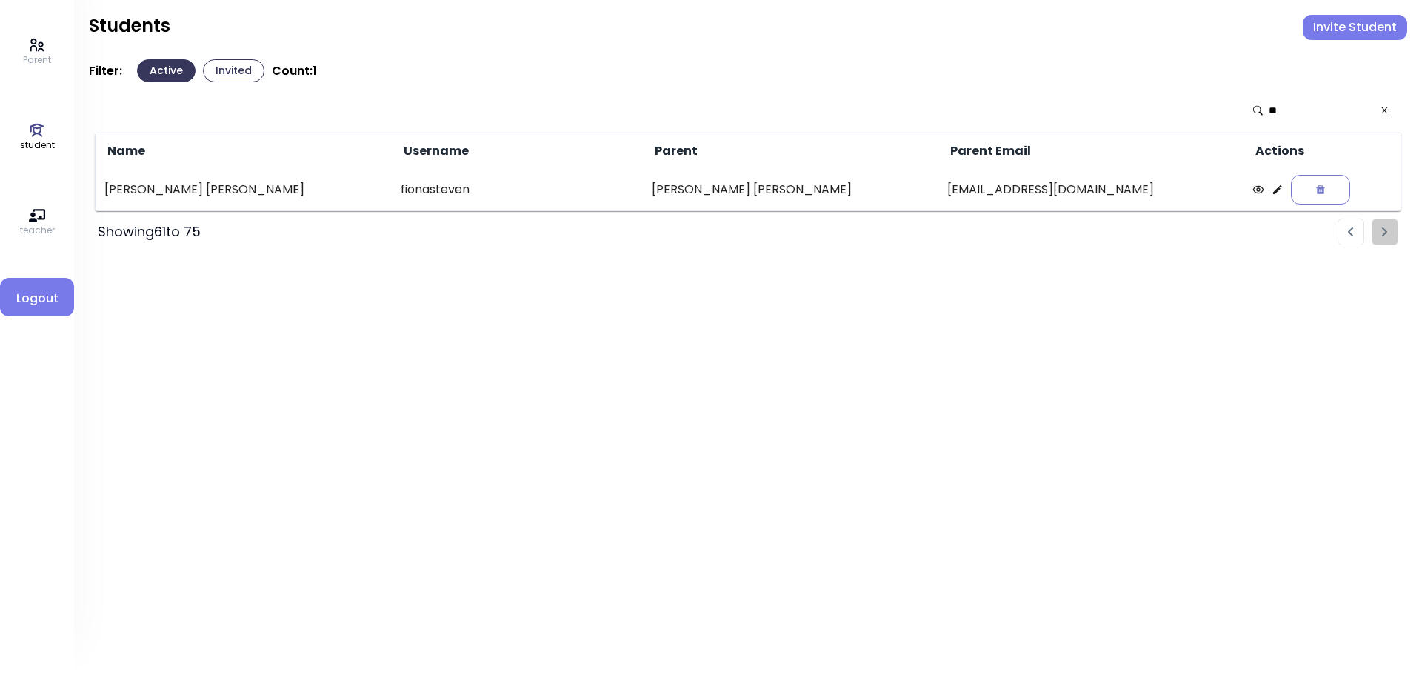
type input "*"
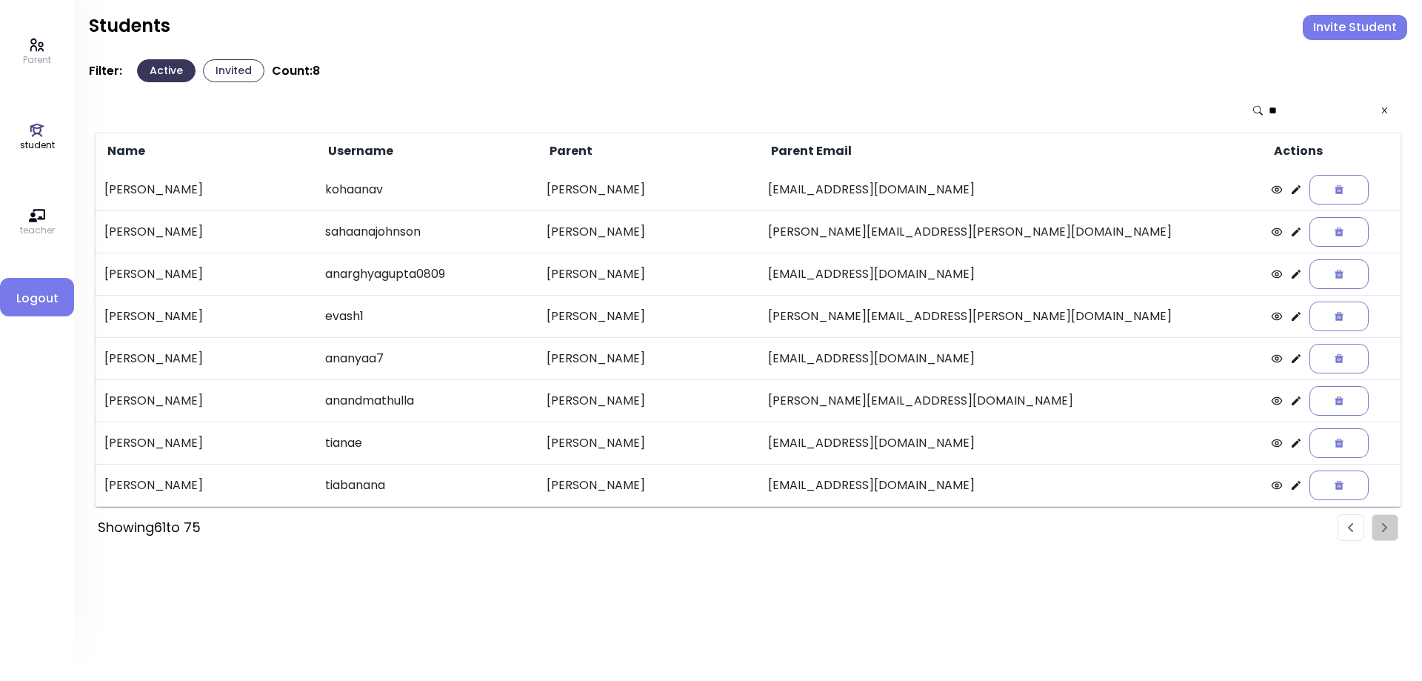
type input "*"
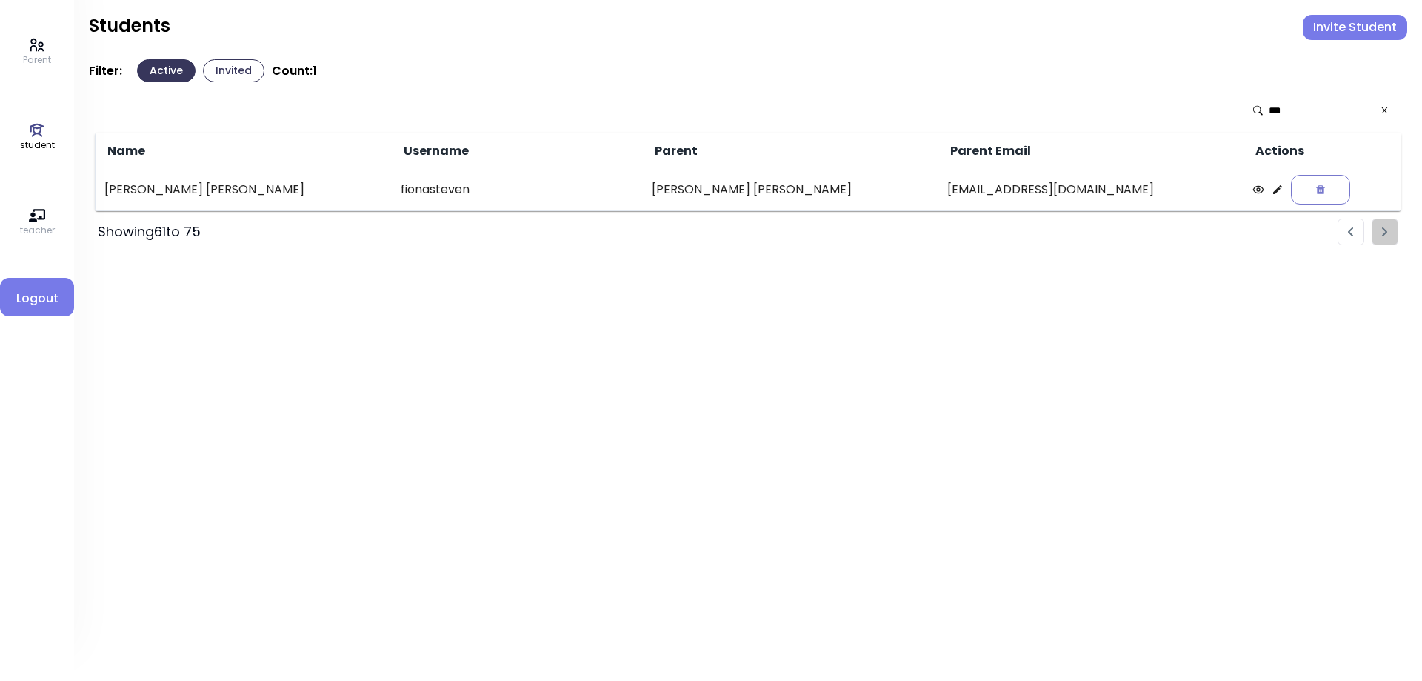
type input "***"
click at [1272, 190] on icon at bounding box center [1278, 190] width 12 height 12
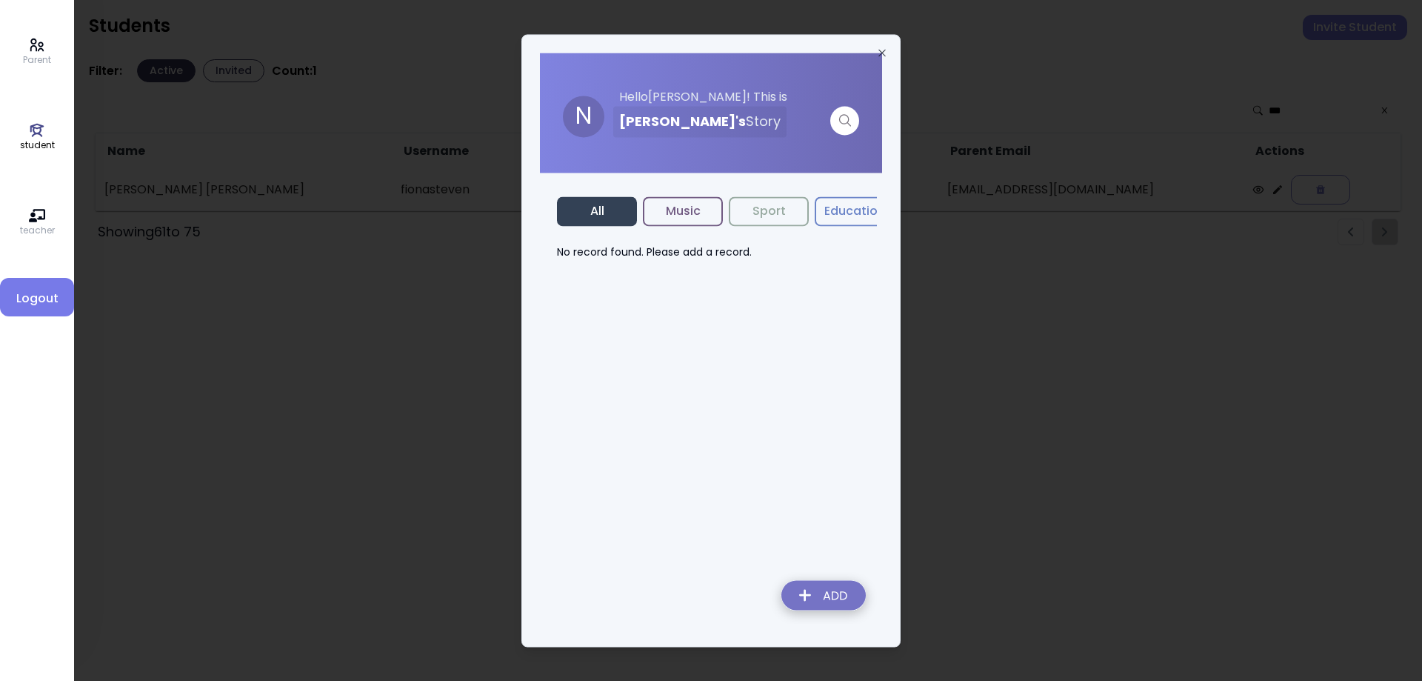
click at [825, 588] on img at bounding box center [824, 597] width 108 height 53
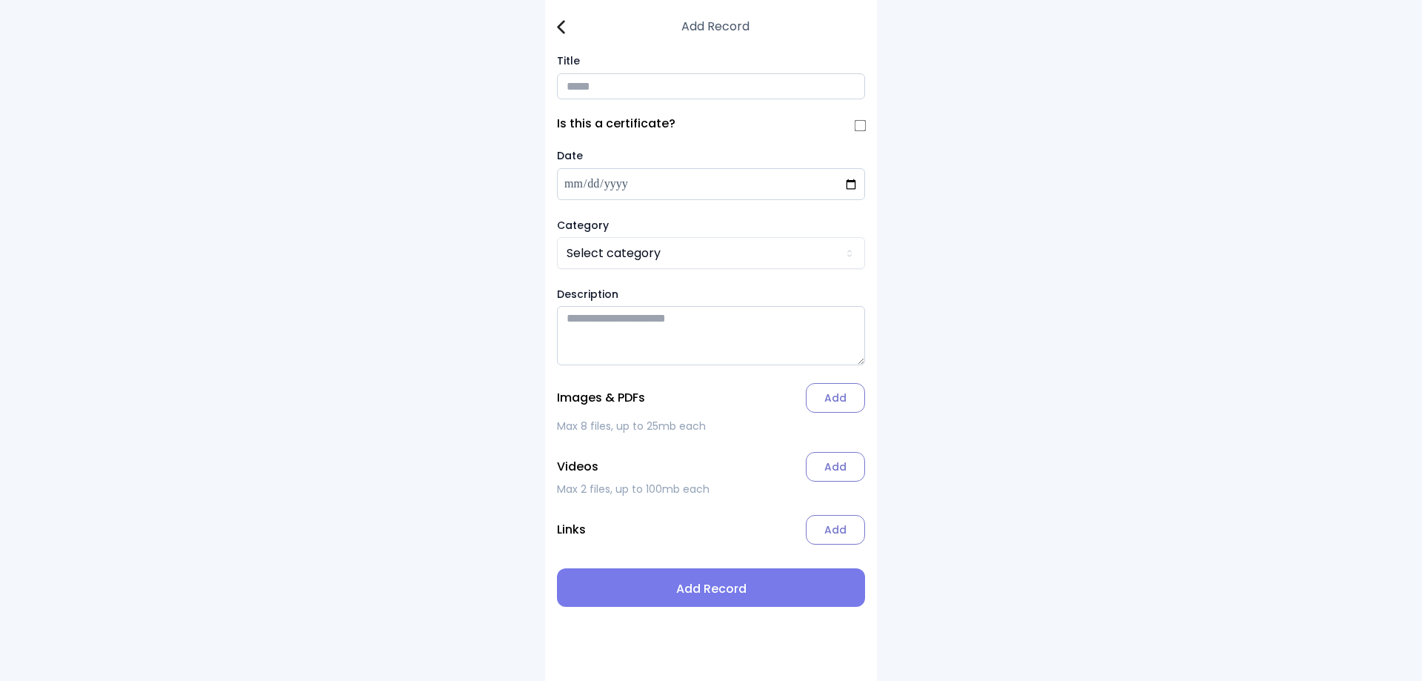
click at [659, 94] on input "Title" at bounding box center [711, 86] width 308 height 26
type input "**********"
click at [693, 259] on html "**********" at bounding box center [711, 340] width 1422 height 681
click at [838, 405] on label "Add" at bounding box center [835, 398] width 59 height 30
click at [0, 0] on input "Add" at bounding box center [0, 0] width 0 height 0
